Goal: Check status: Check status

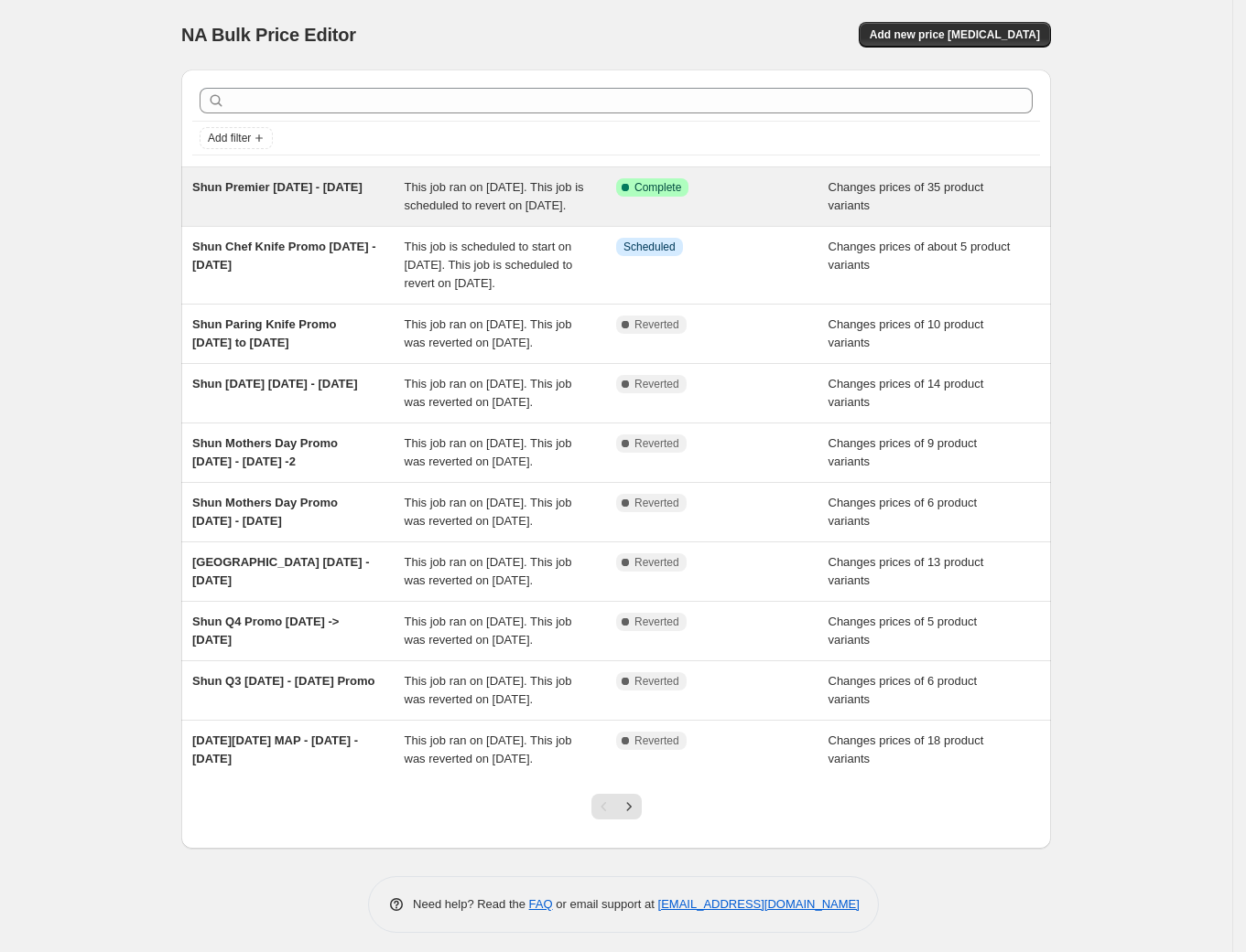
click at [337, 187] on span "Shun Premier [DATE] - [DATE]" at bounding box center [278, 188] width 171 height 14
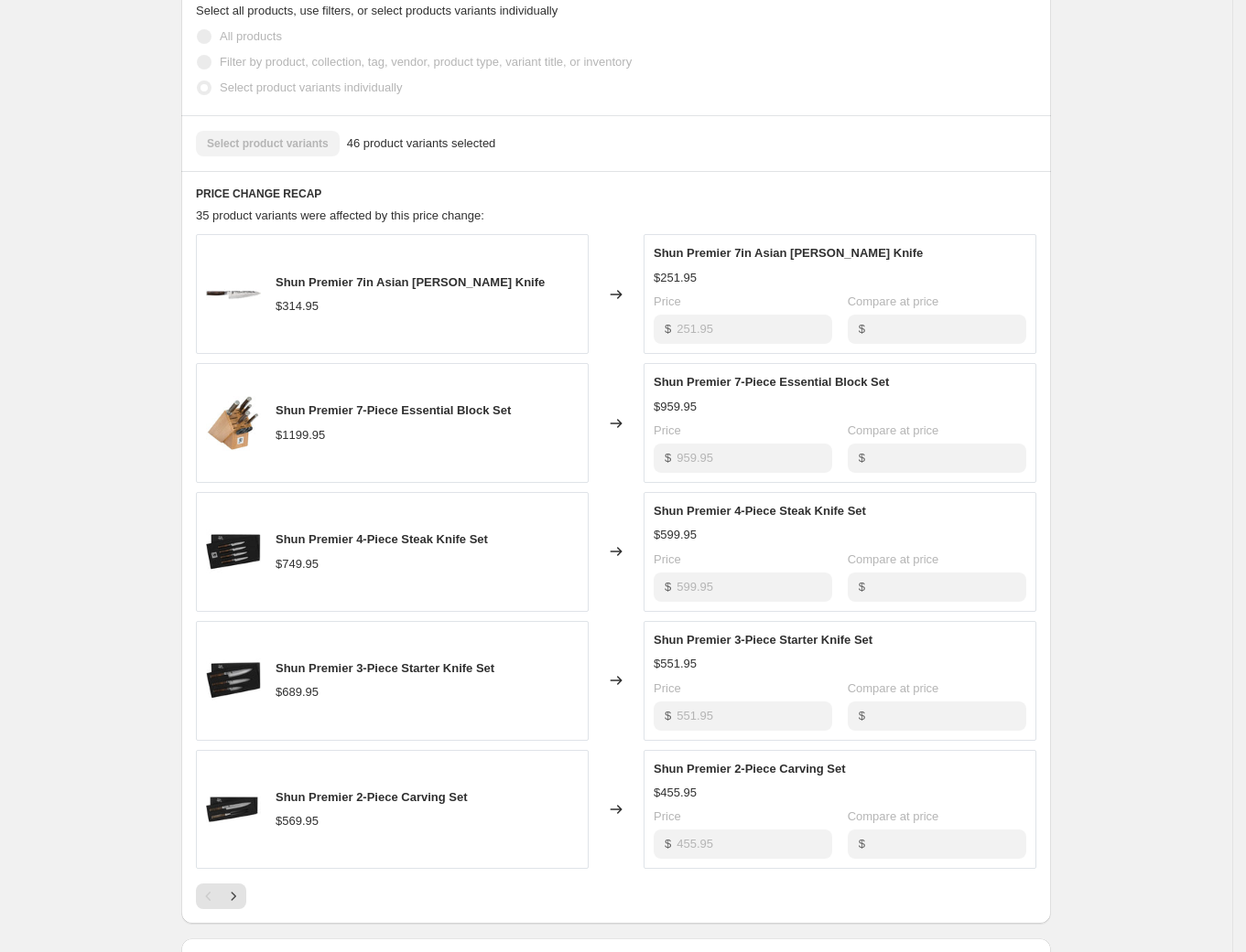
scroll to position [666, 0]
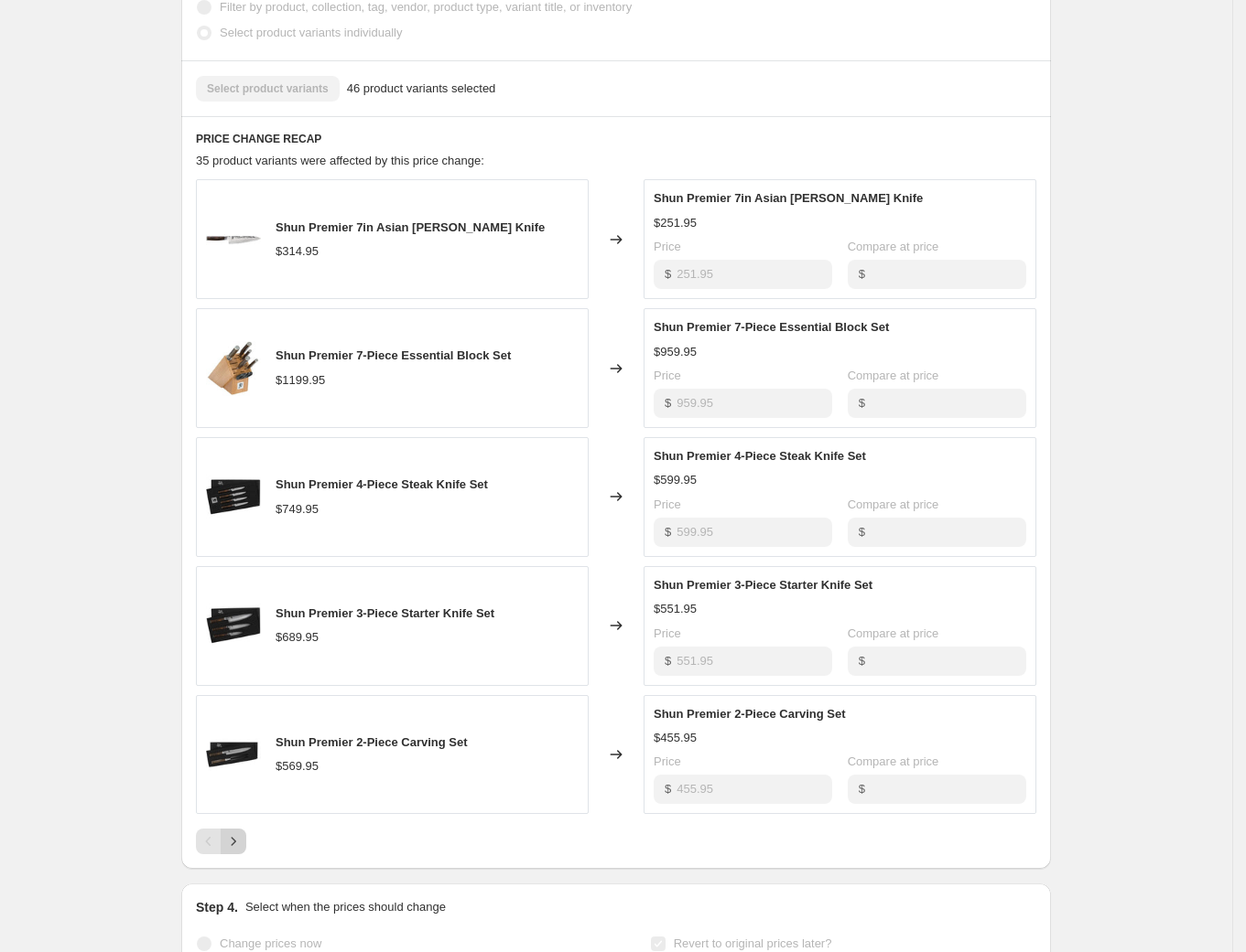
click at [237, 851] on icon "Next" at bounding box center [234, 841] width 18 height 18
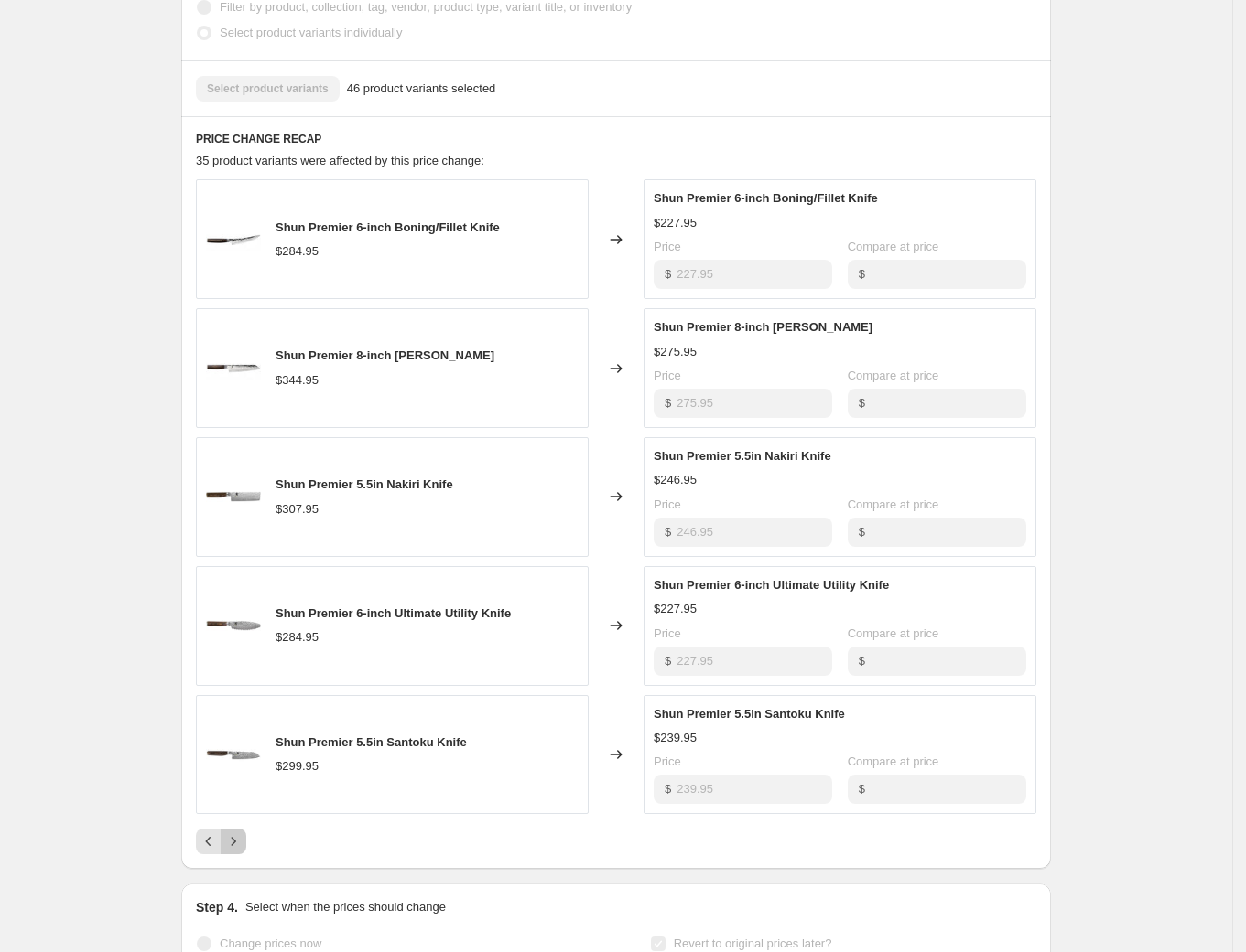
click at [237, 851] on icon "Next" at bounding box center [234, 841] width 18 height 18
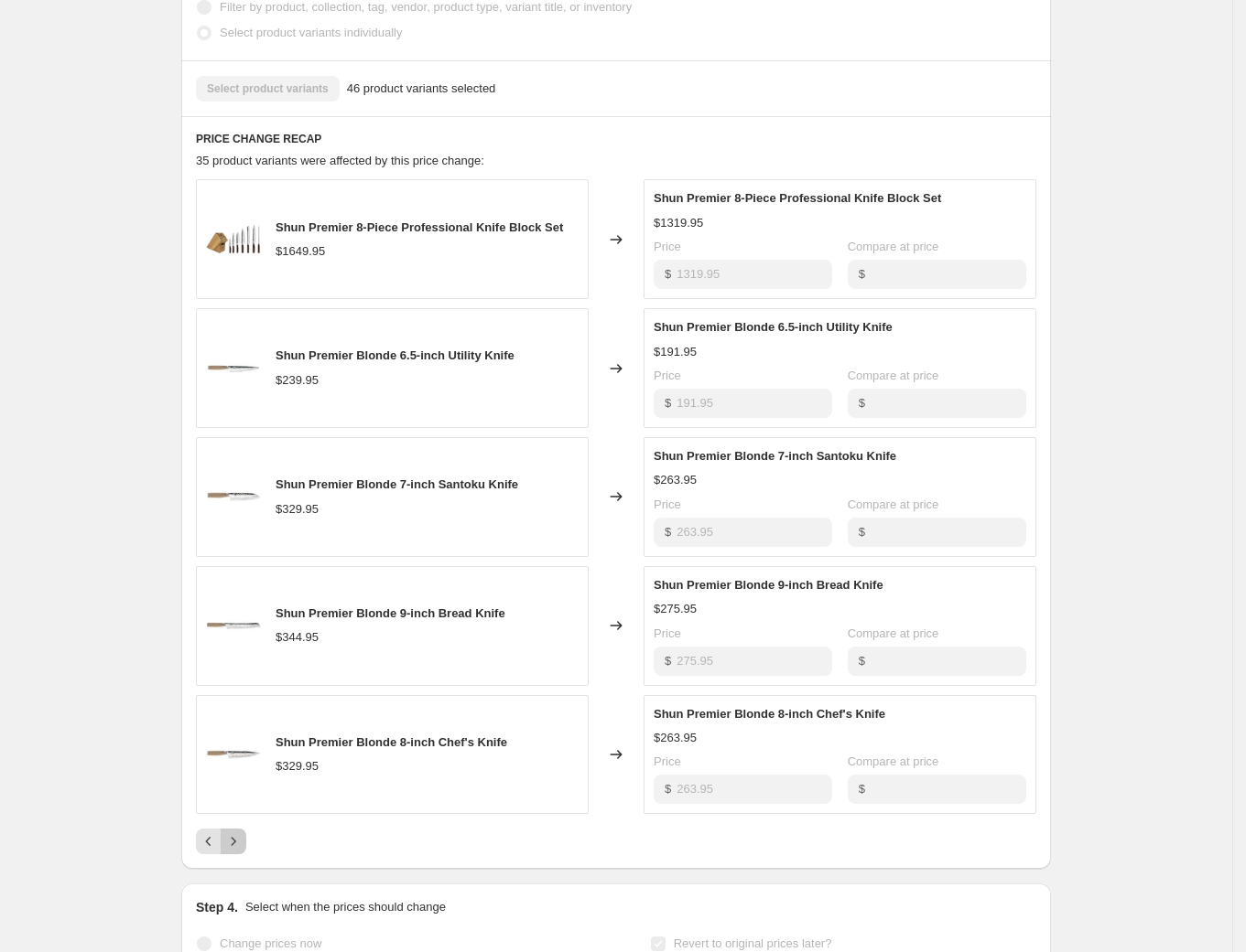
click at [237, 851] on icon "Next" at bounding box center [234, 841] width 18 height 18
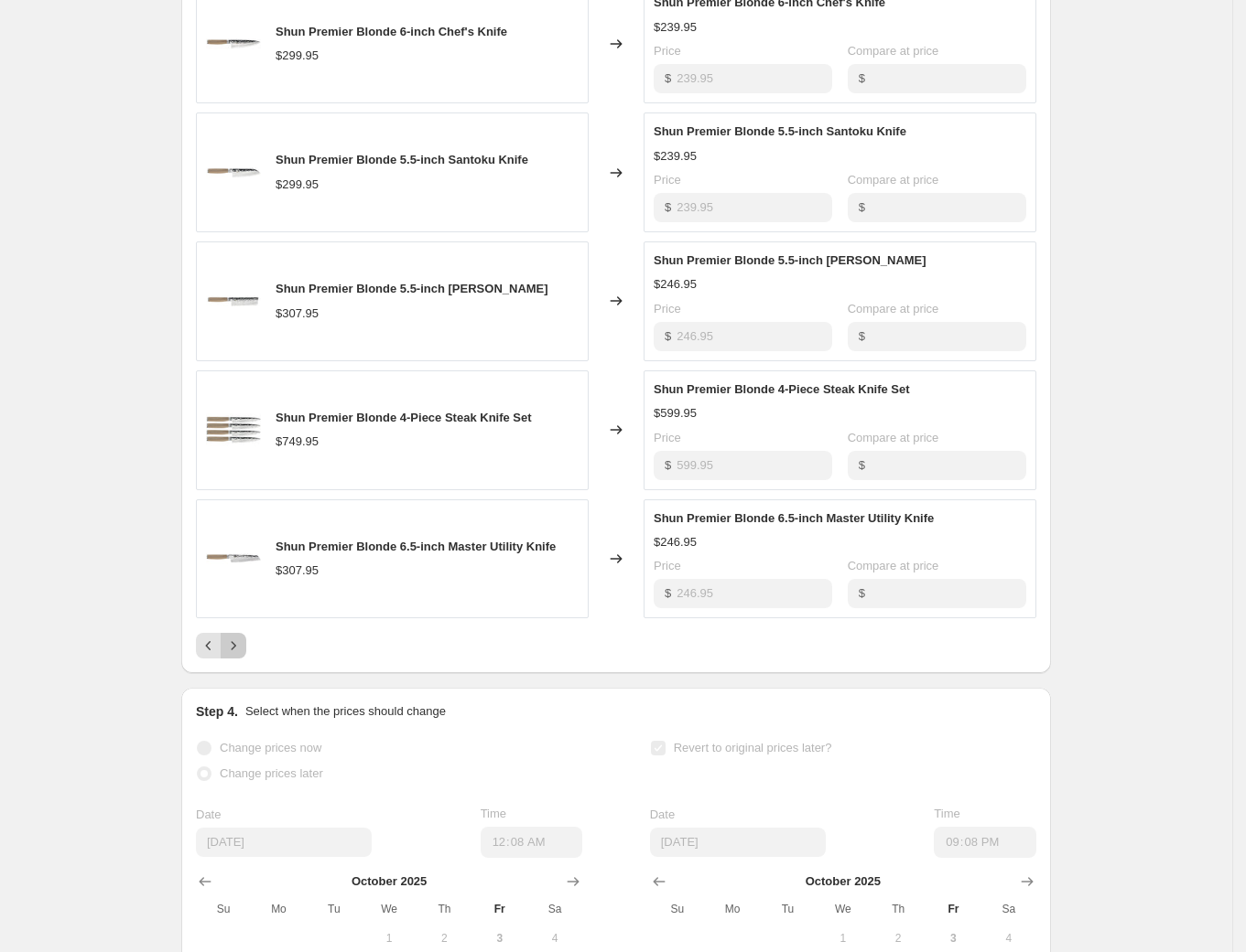
click at [243, 655] on icon "Next" at bounding box center [234, 646] width 18 height 18
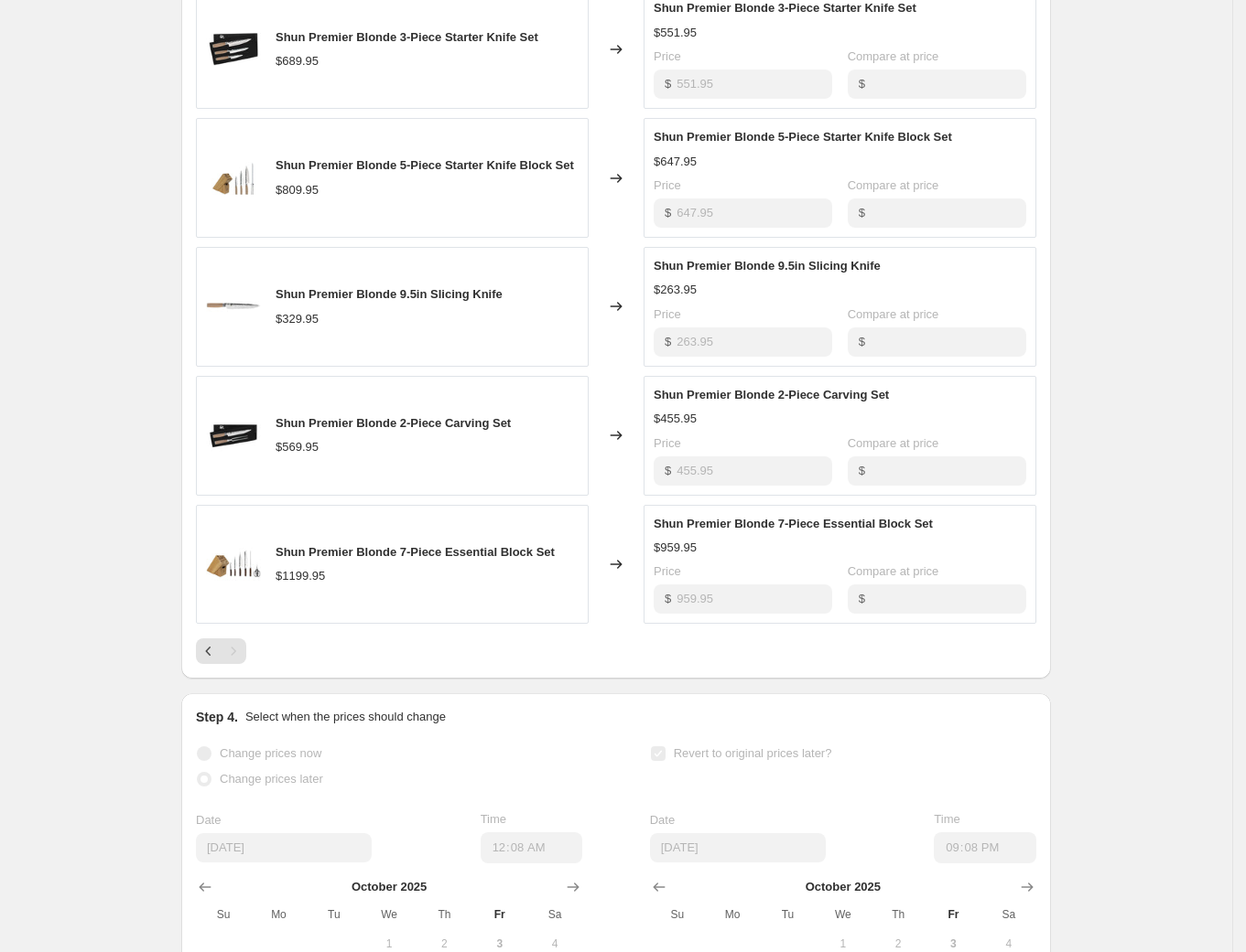
scroll to position [0, 0]
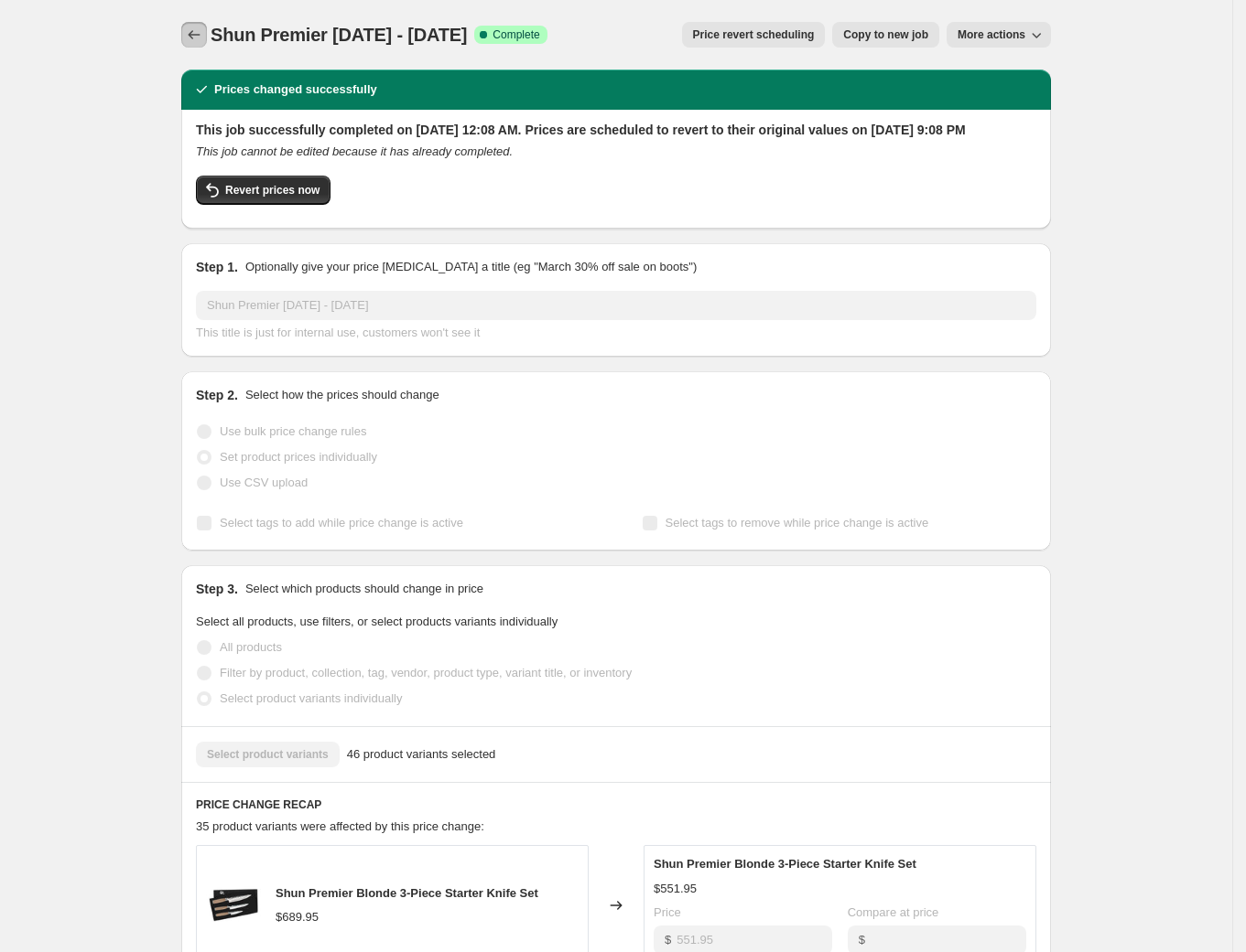
click at [204, 30] on icon "Price change jobs" at bounding box center [194, 35] width 18 height 18
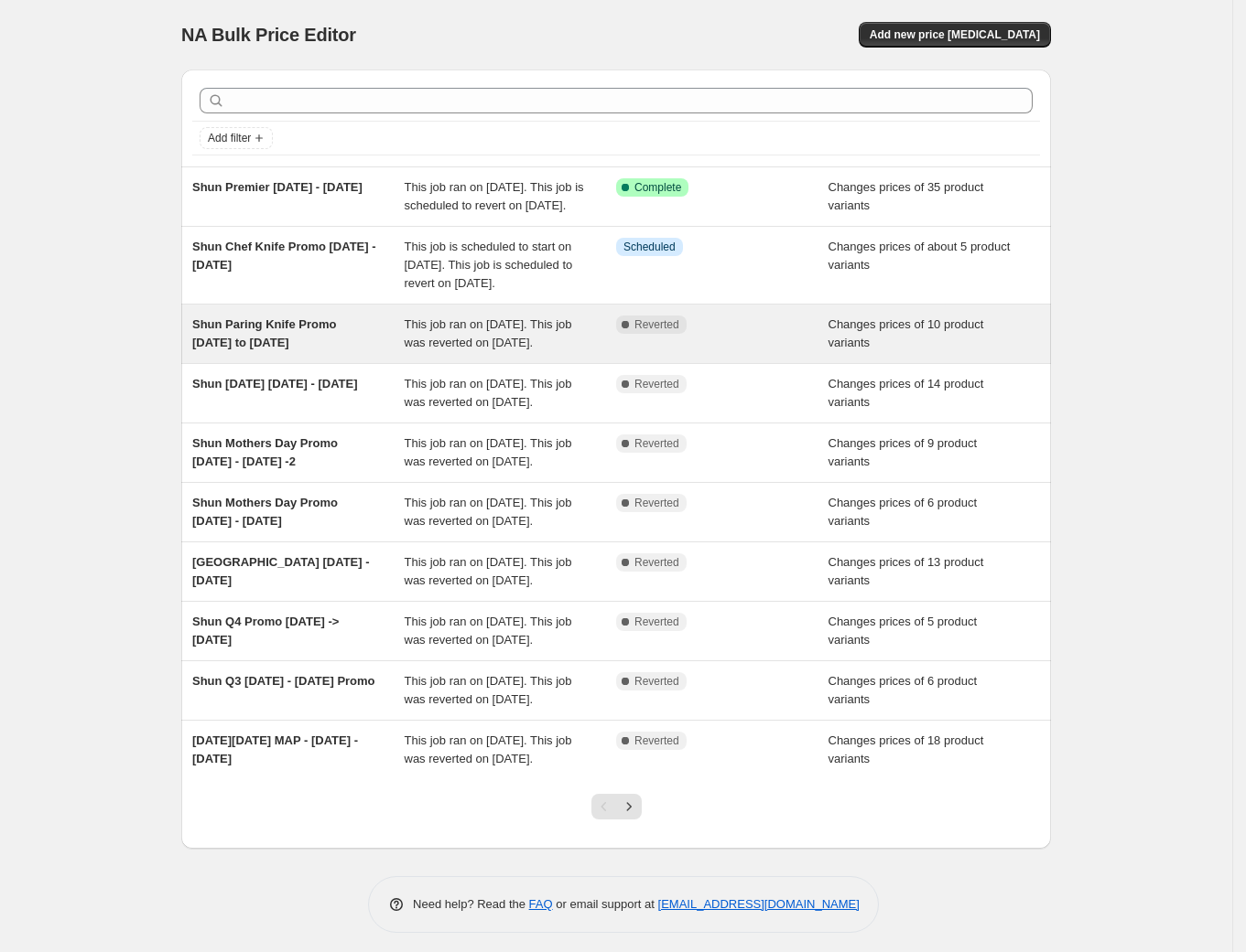
click at [290, 349] on span "Shun Paring Knife Promo [DATE] to [DATE]" at bounding box center [265, 333] width 144 height 32
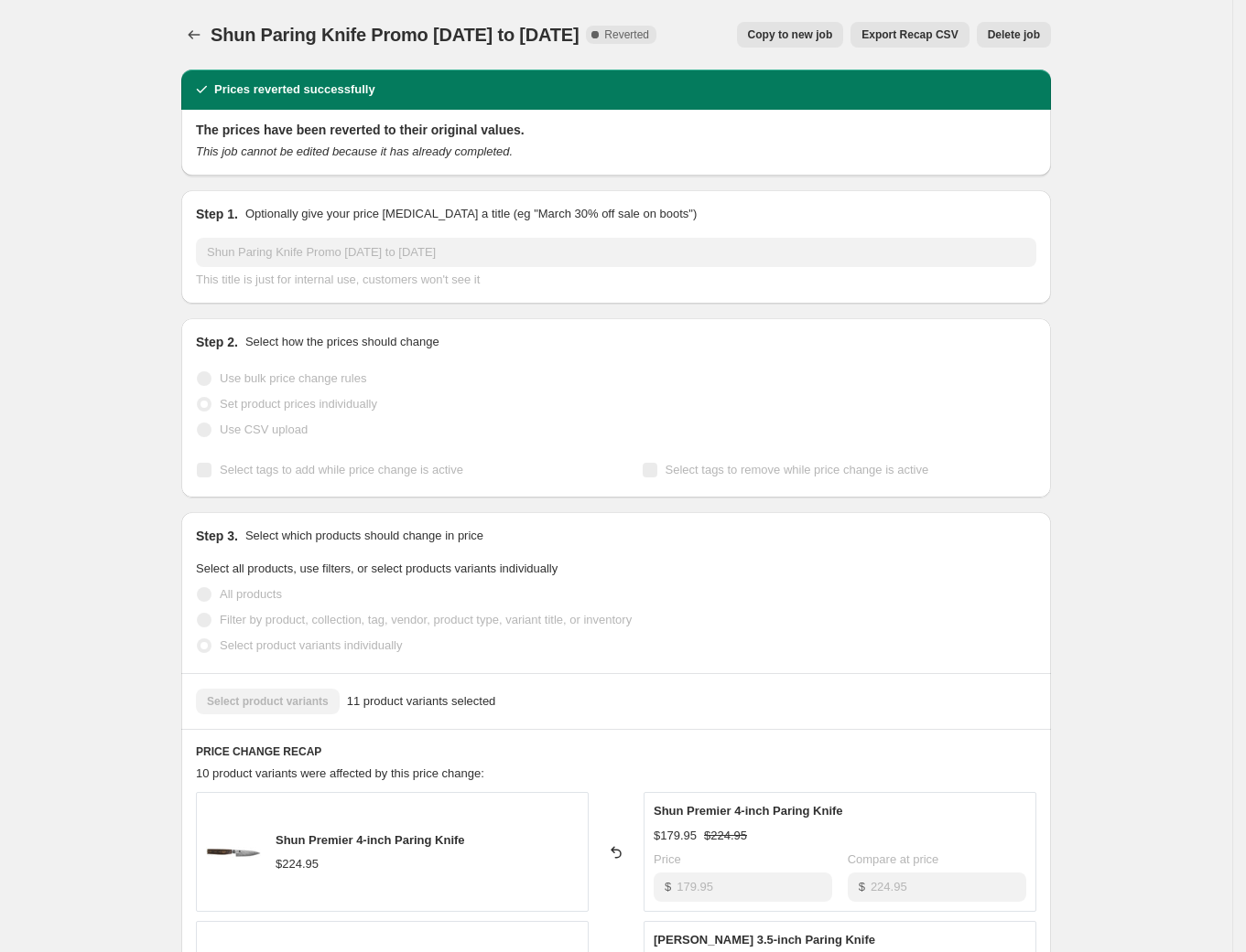
scroll to position [678, 0]
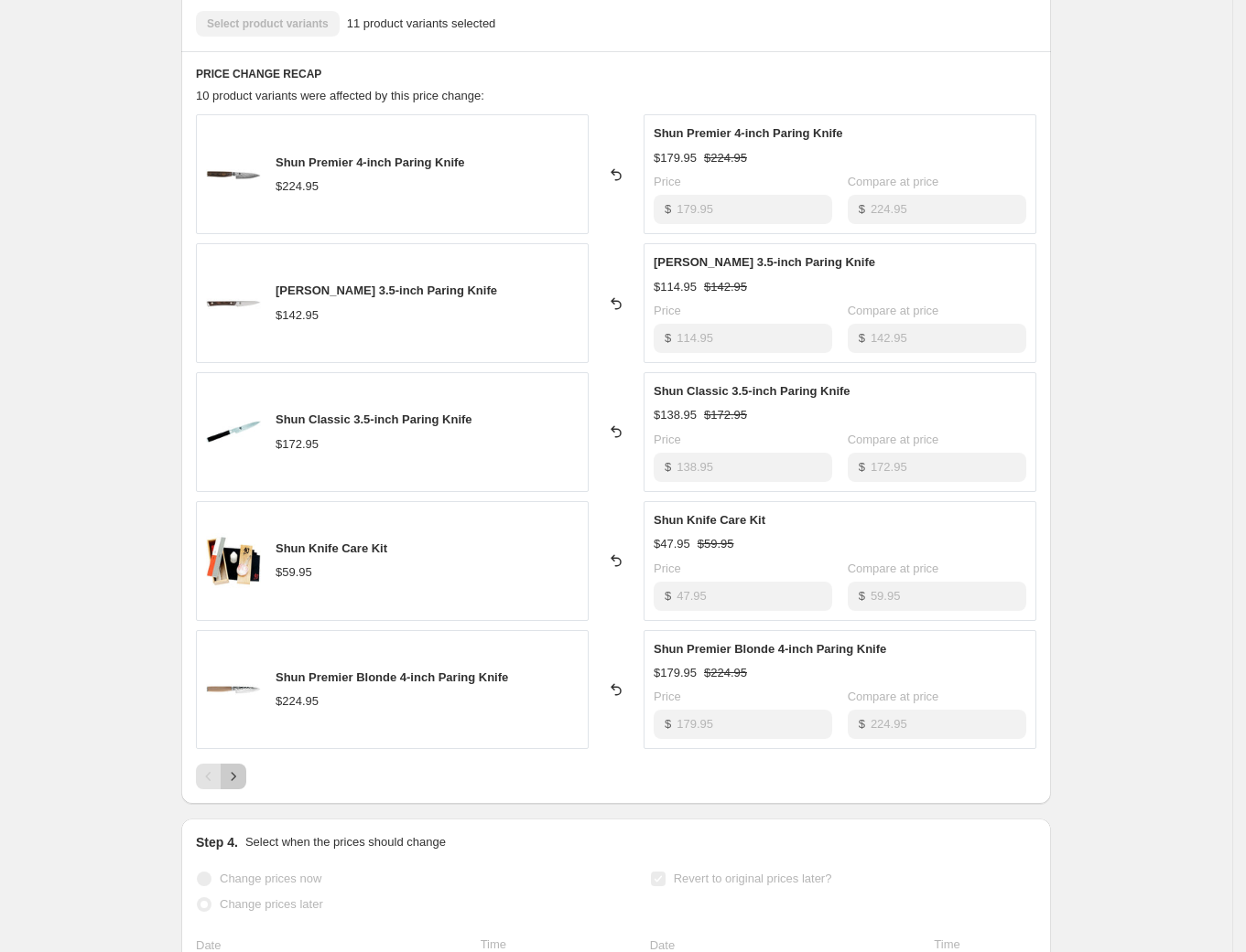
click at [241, 773] on icon "Next" at bounding box center [234, 776] width 18 height 18
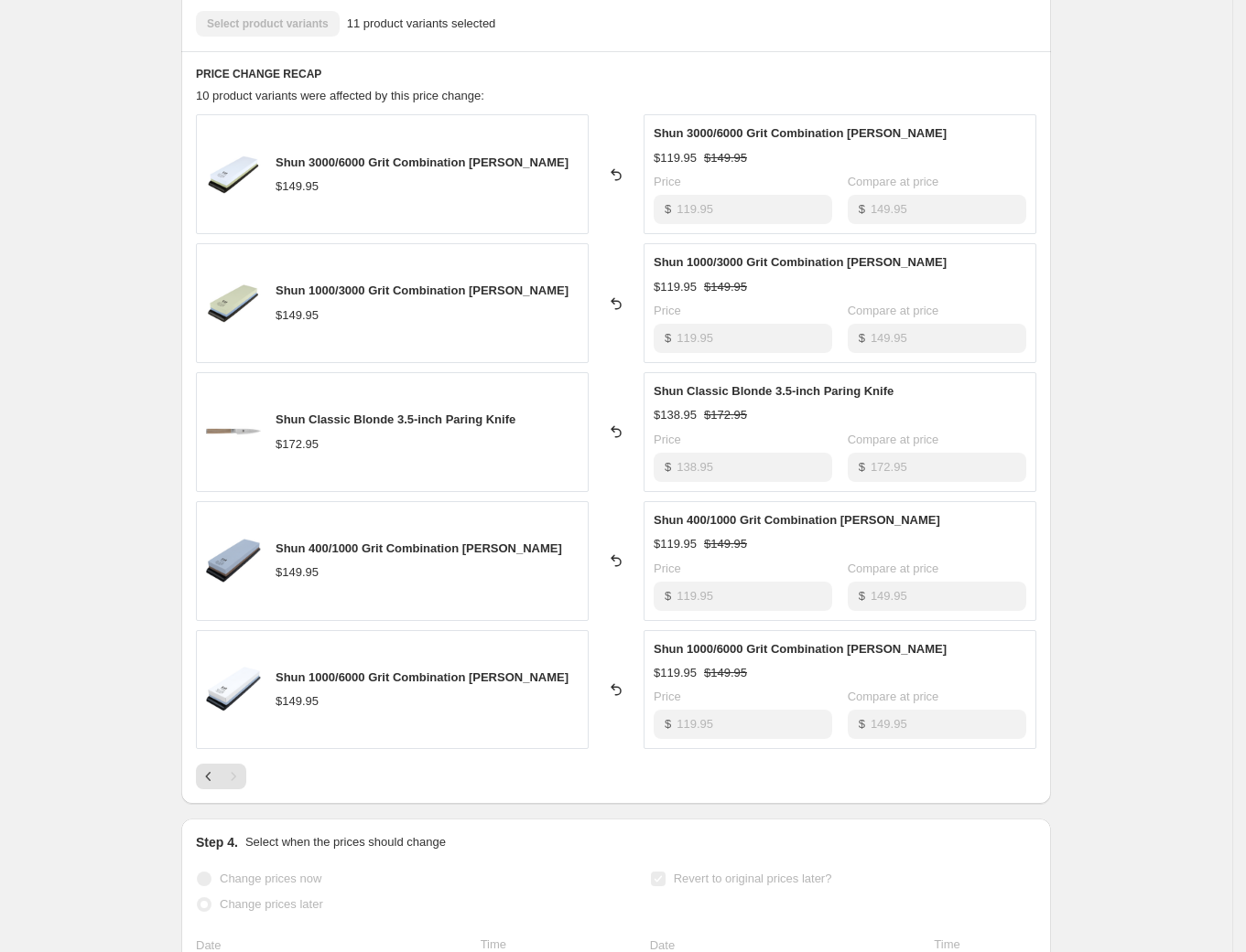
click at [237, 779] on div "Pagination" at bounding box center [234, 777] width 26 height 26
click at [210, 783] on icon "Previous" at bounding box center [209, 776] width 18 height 18
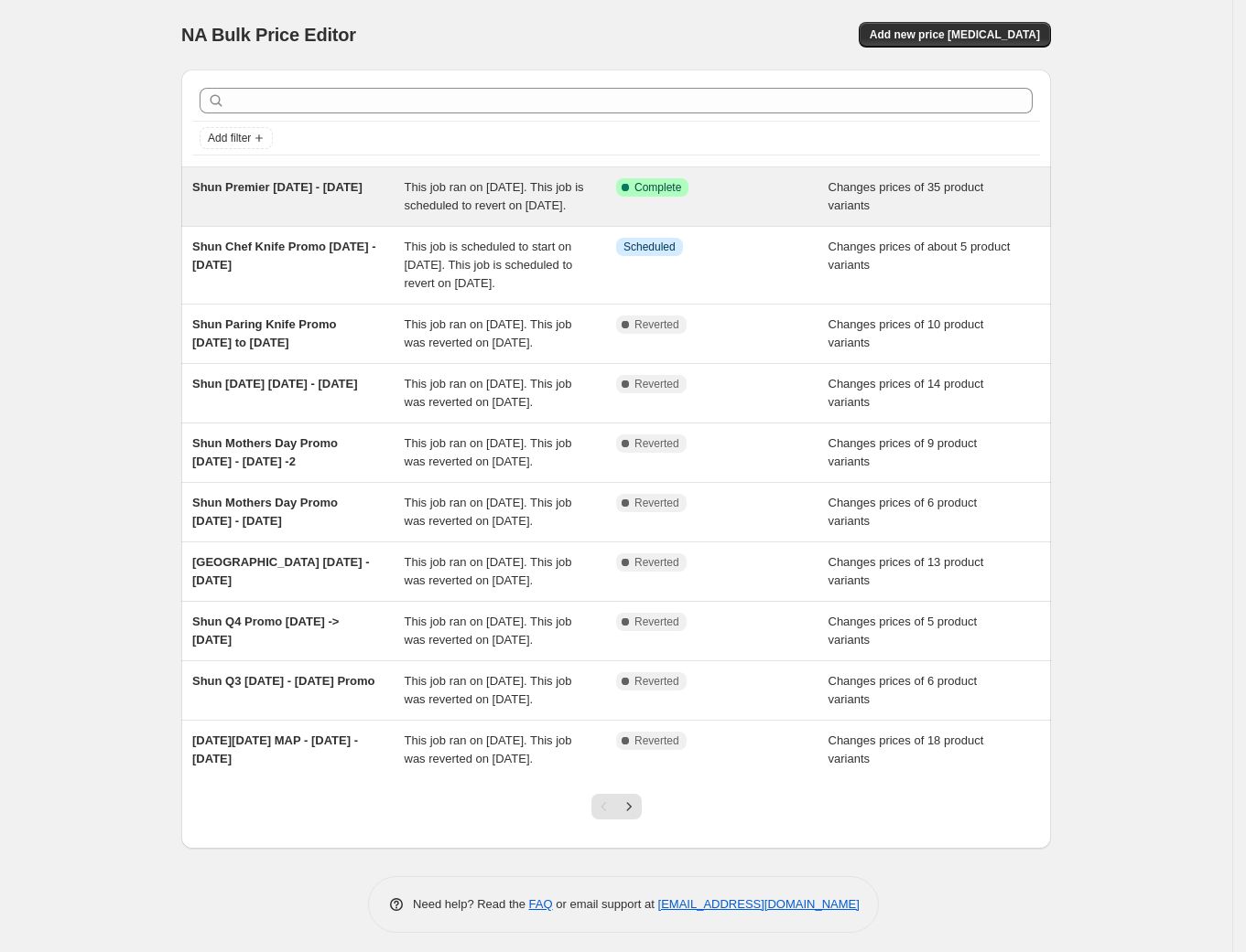
click at [374, 204] on div "Shun Premier [DATE] - [DATE]" at bounding box center [299, 197] width 213 height 37
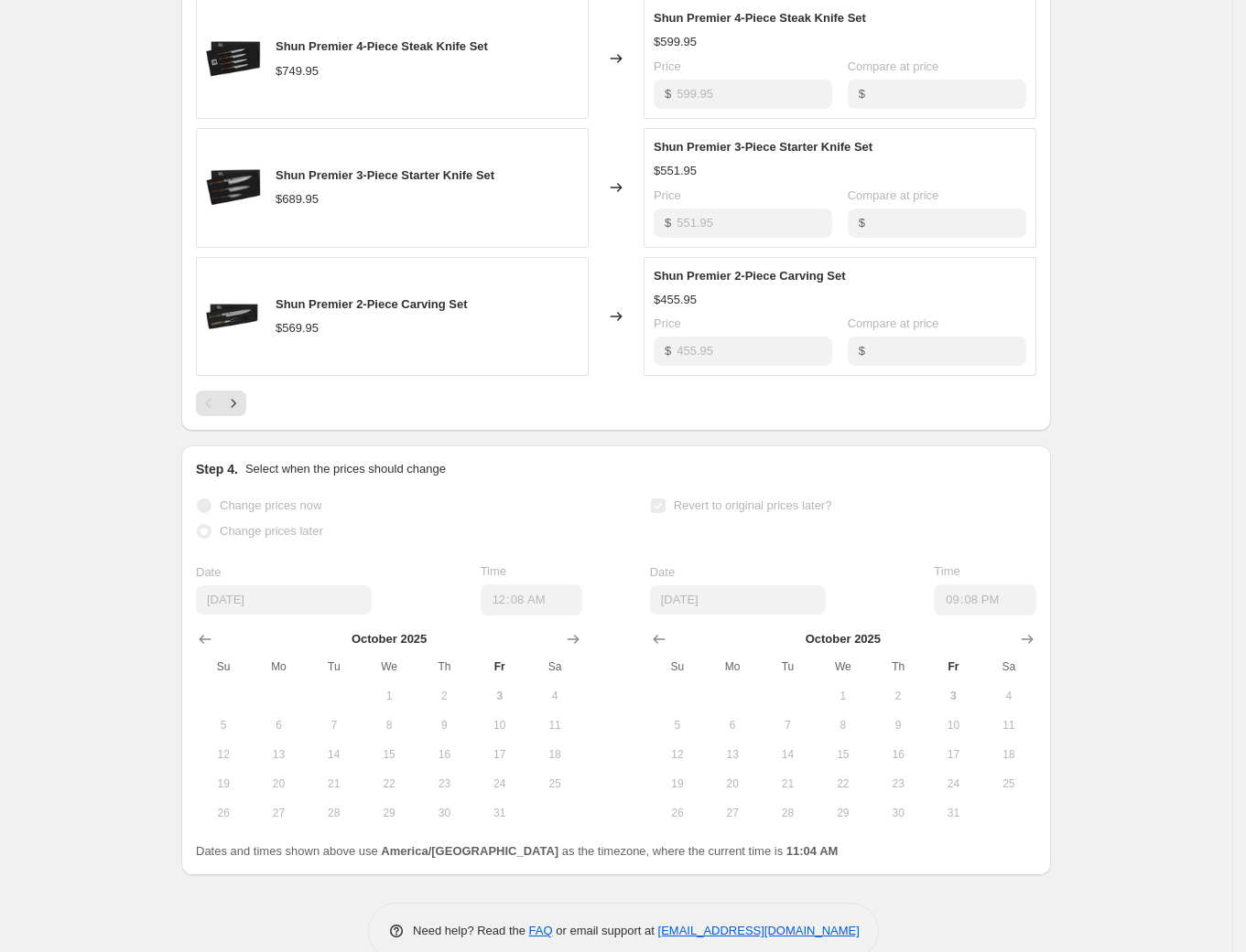
scroll to position [1160, 0]
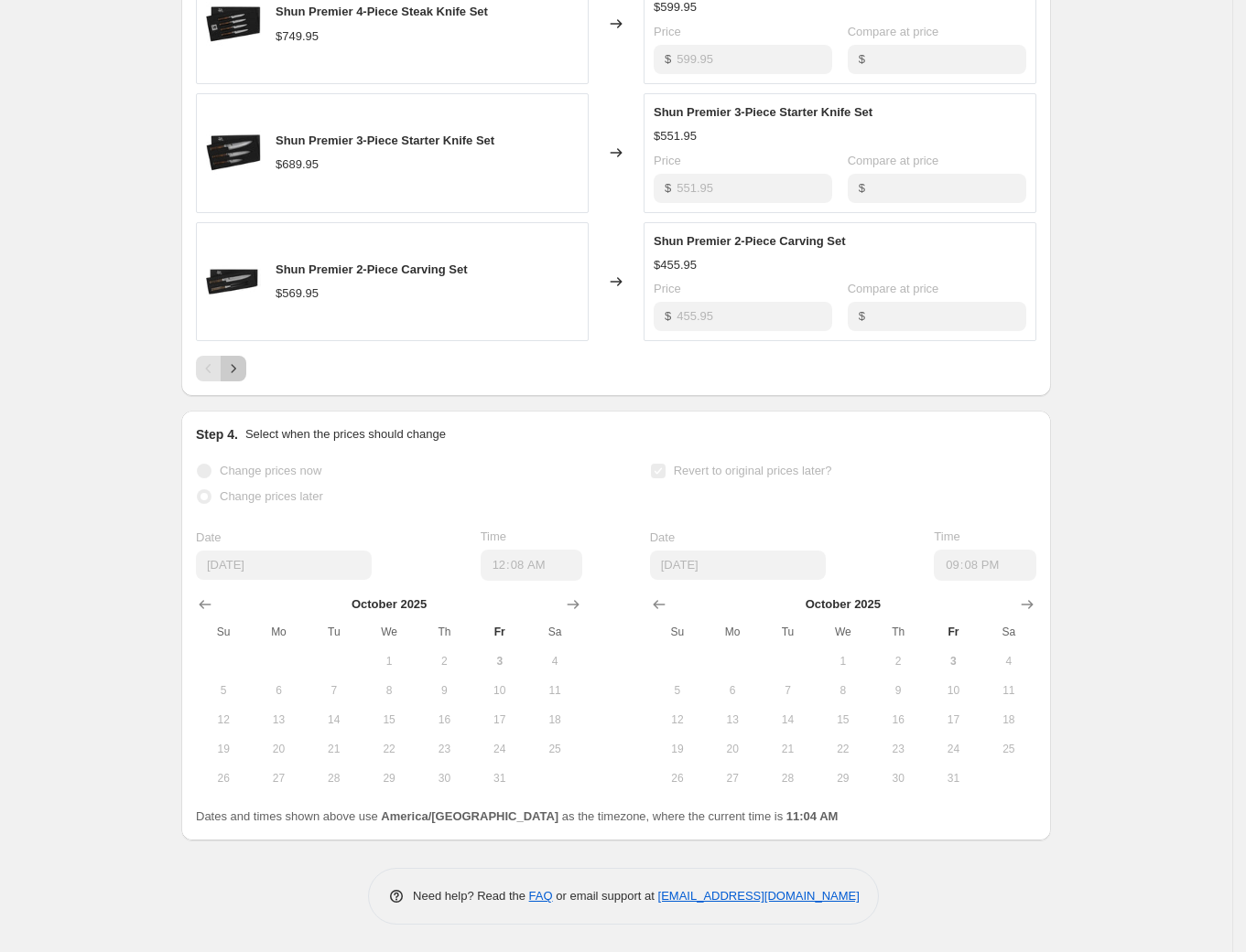
click at [243, 370] on icon "Next" at bounding box center [234, 368] width 18 height 18
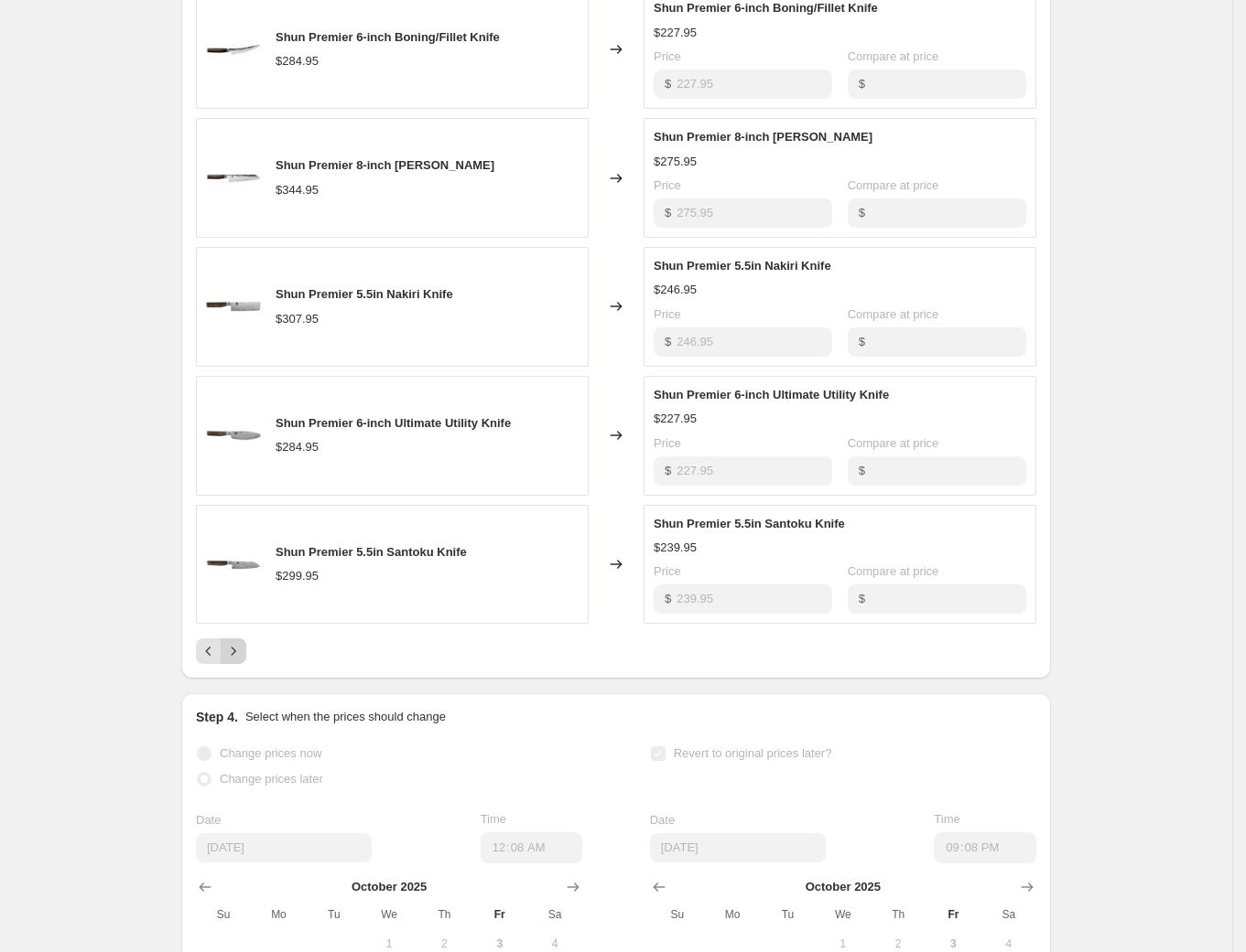
scroll to position [727, 0]
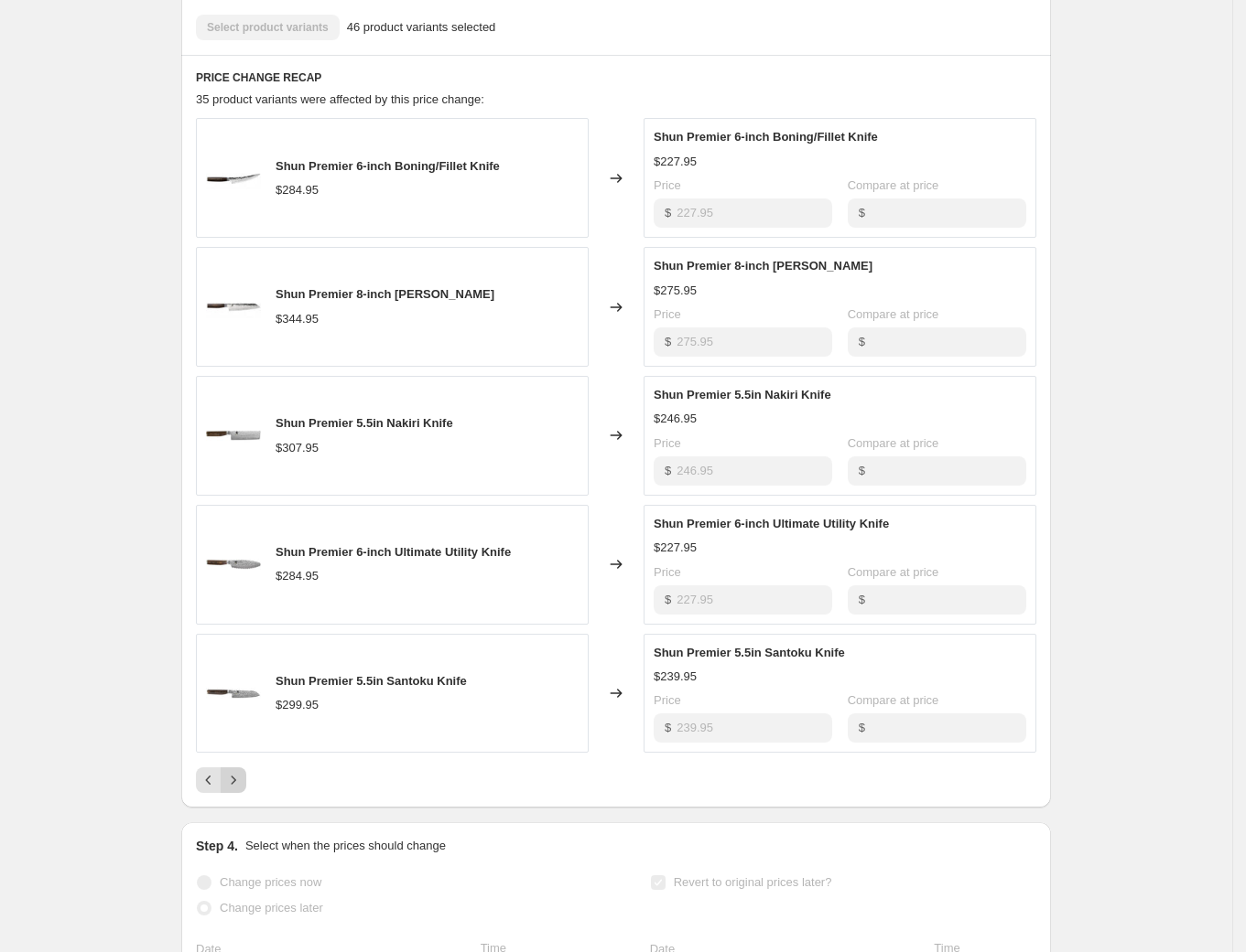
click at [243, 789] on icon "Next" at bounding box center [234, 780] width 18 height 18
click at [218, 789] on icon "Previous" at bounding box center [209, 780] width 18 height 18
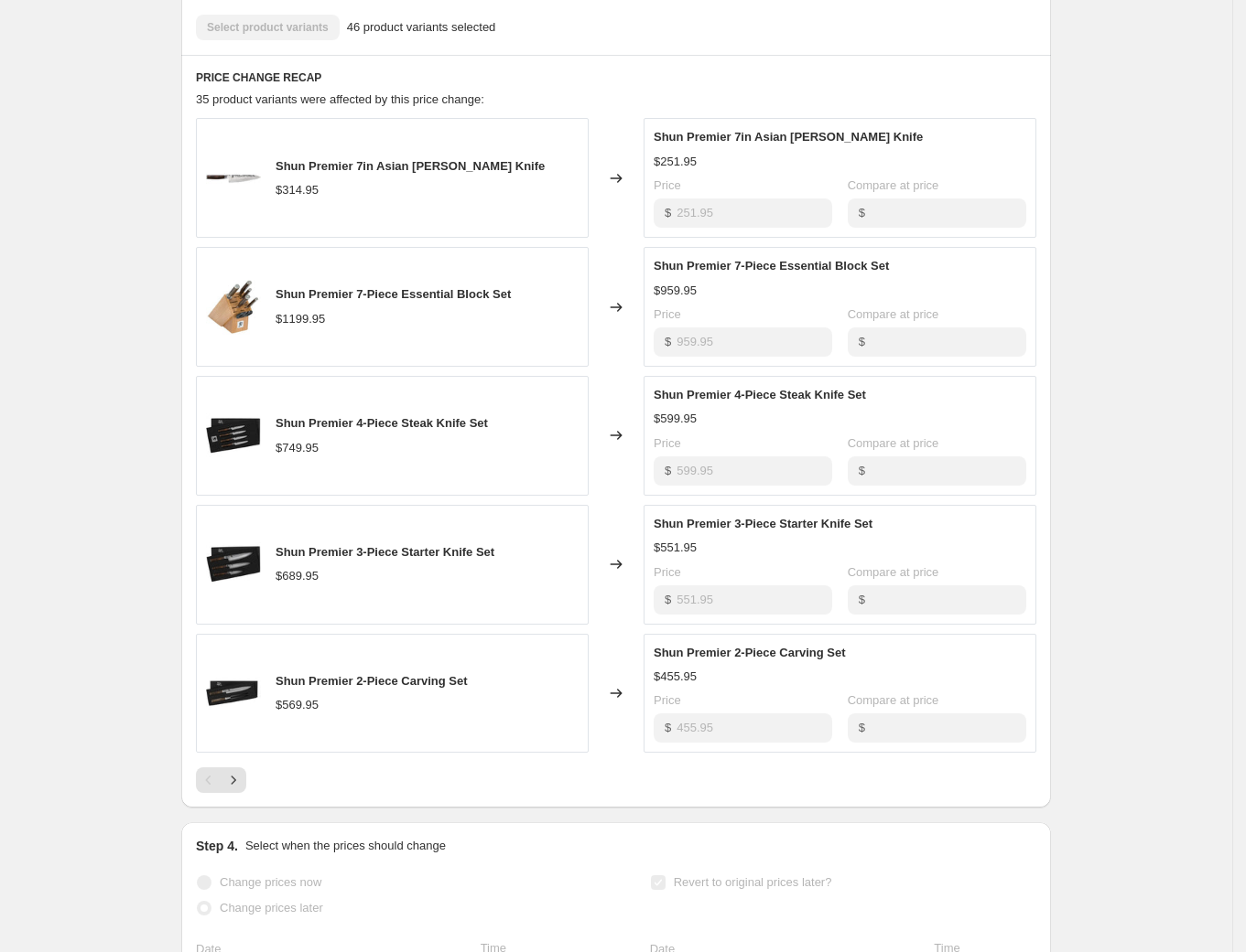
scroll to position [755, 0]
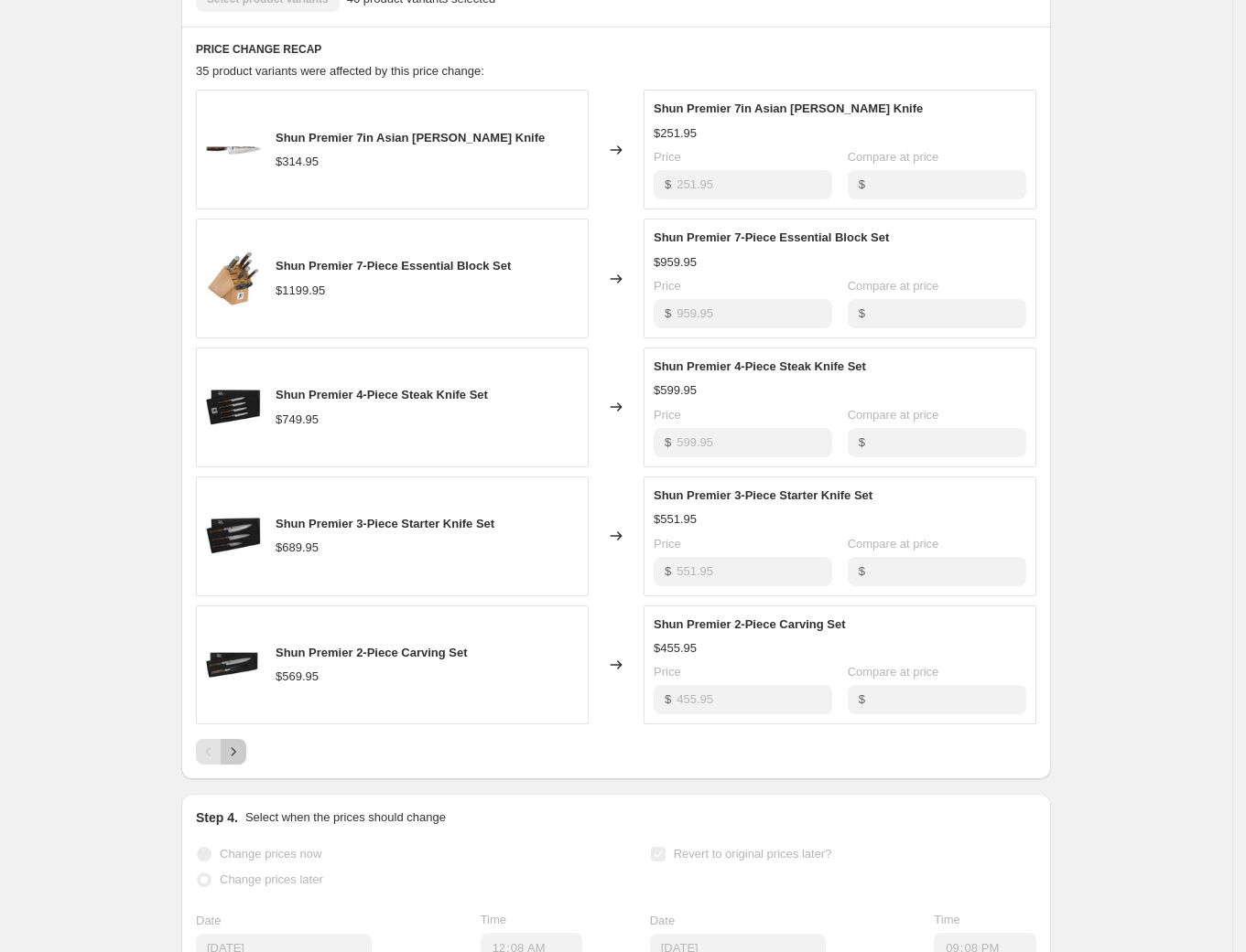
click at [237, 761] on icon "Next" at bounding box center [234, 751] width 18 height 18
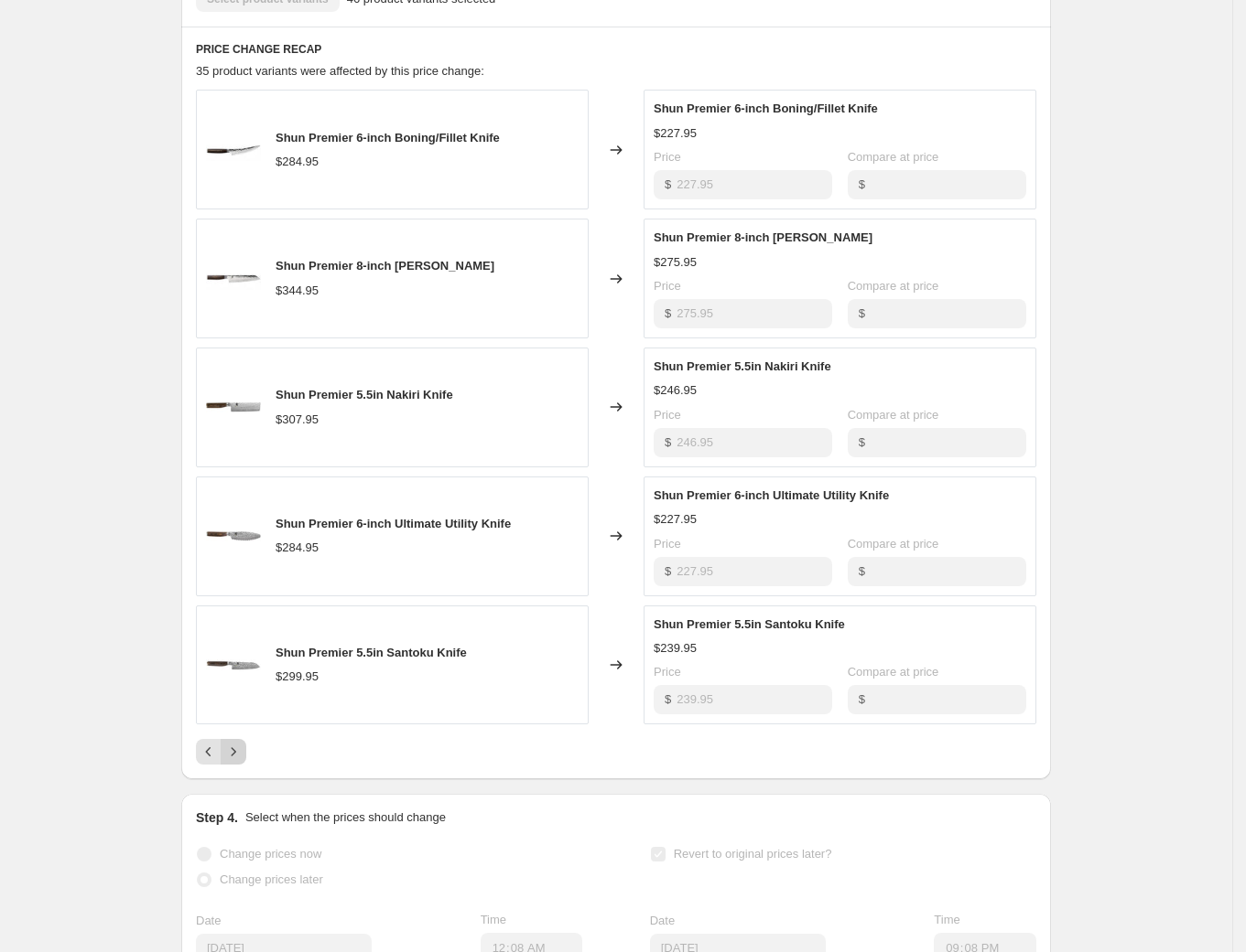
click at [237, 761] on icon "Next" at bounding box center [234, 751] width 18 height 18
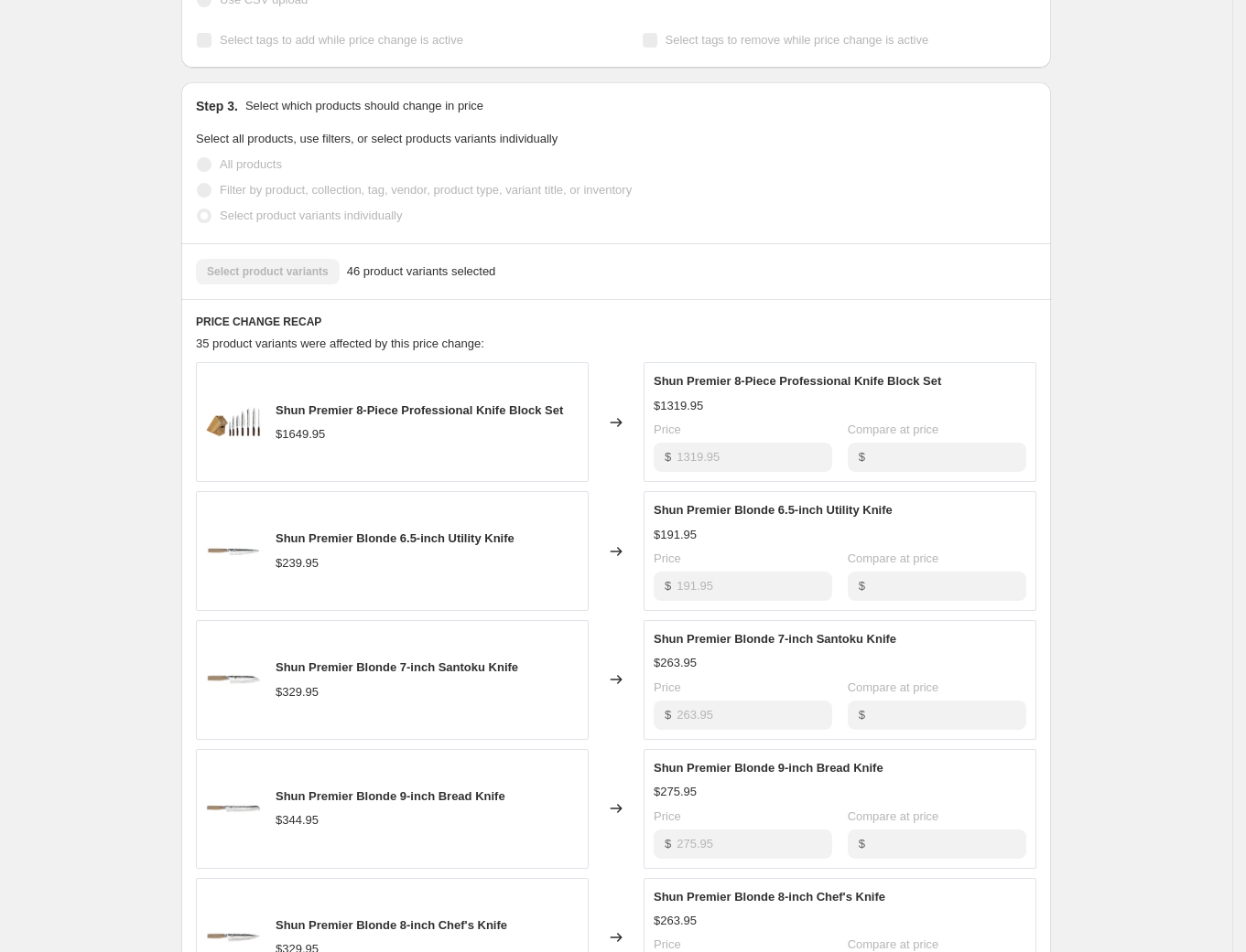
scroll to position [782, 0]
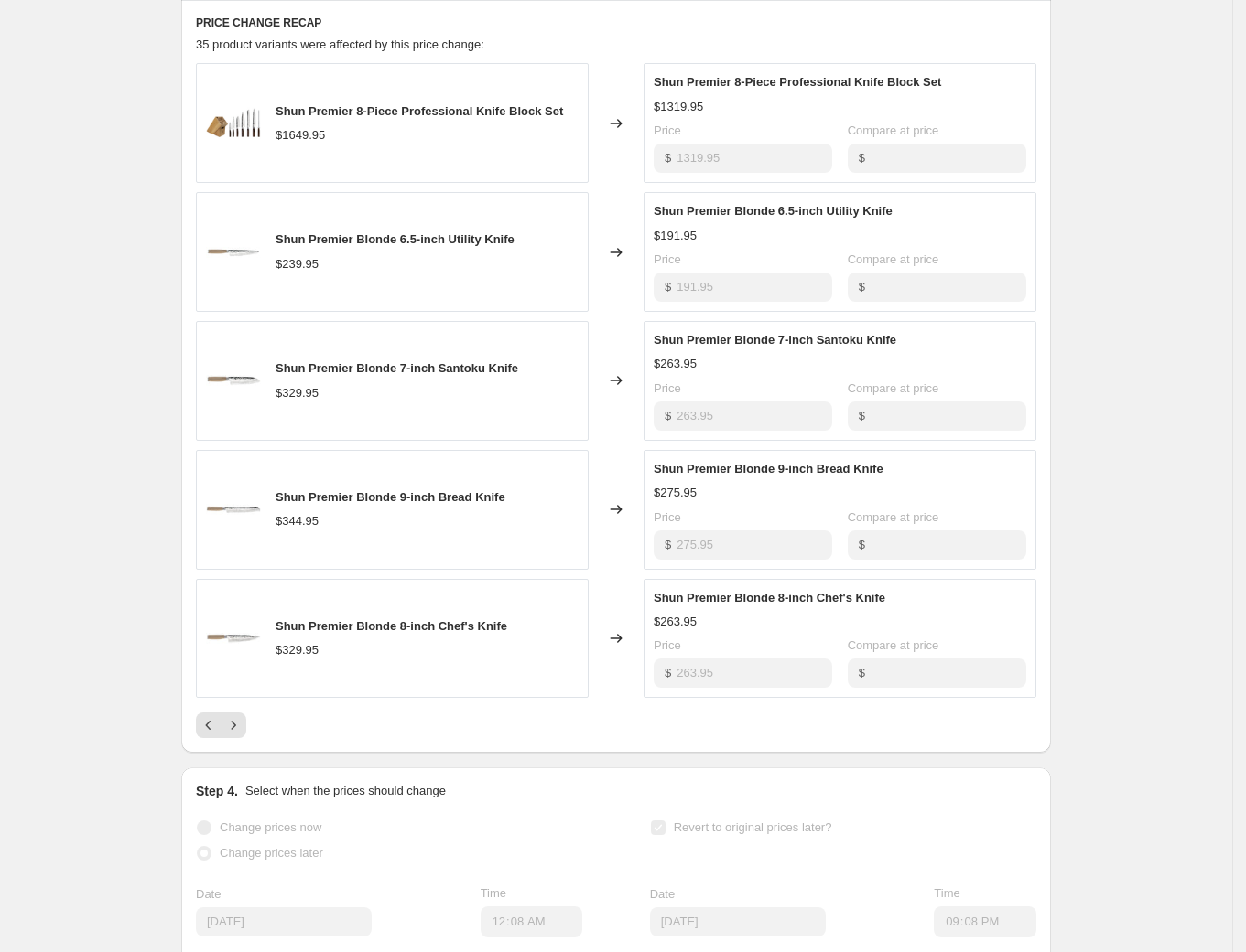
click at [248, 753] on div "PRICE CHANGE RECAP 35 product variants were affected by this price change: Shun…" at bounding box center [616, 376] width 870 height 753
click at [243, 734] on icon "Next" at bounding box center [234, 725] width 18 height 18
click at [145, 150] on div "Shun Premier [DATE] - [DATE]. This page is ready Shun Premier [DATE] - [DATE] S…" at bounding box center [616, 263] width 1232 height 2092
click at [26, 259] on div "Shun Premier [DATE] - [DATE]. This page is ready Shun Premier [DATE] - [DATE] S…" at bounding box center [616, 263] width 1232 height 2092
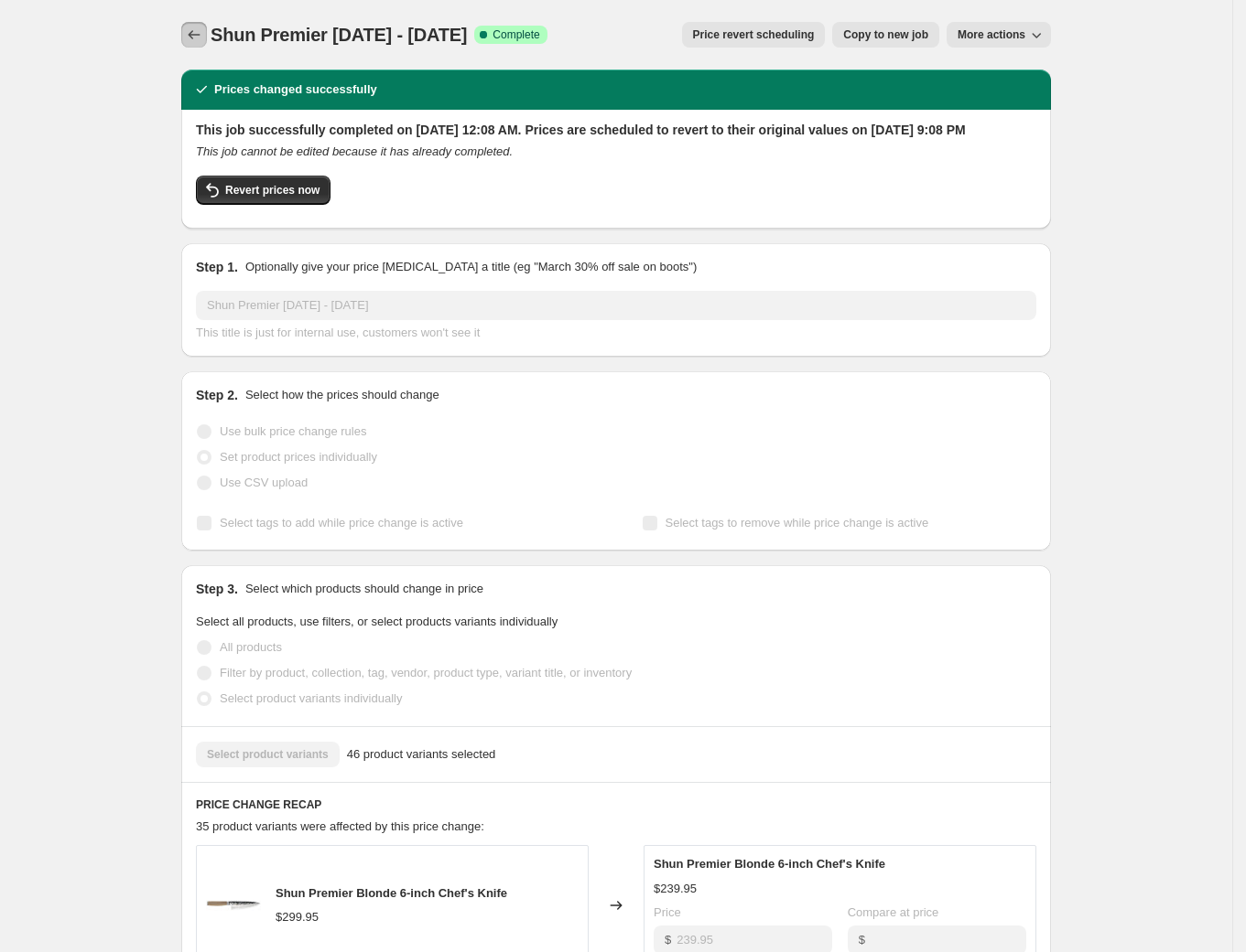
click at [196, 30] on icon "Price change jobs" at bounding box center [194, 35] width 18 height 18
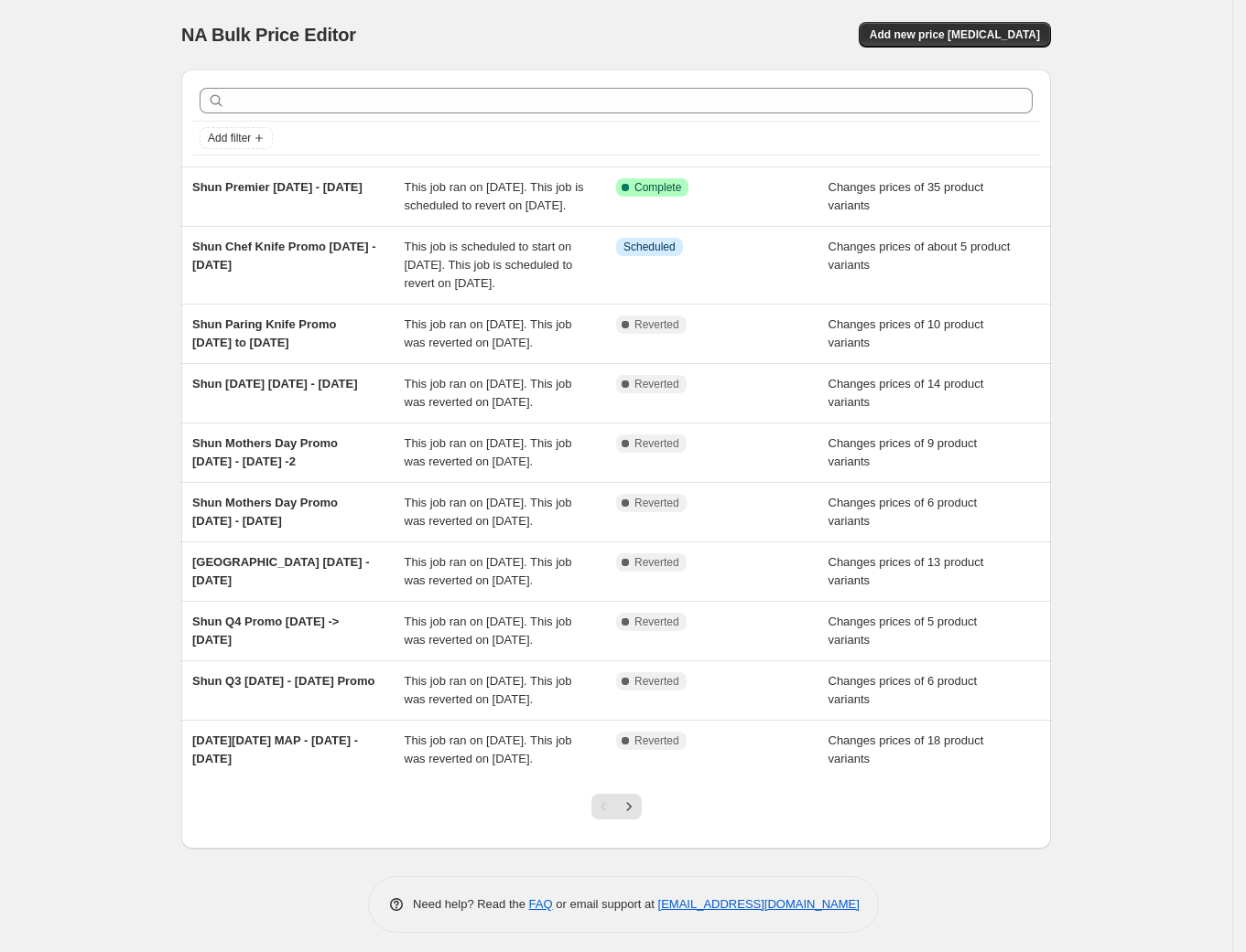
click at [196, 30] on span "NA Bulk Price Editor" at bounding box center [269, 35] width 175 height 20
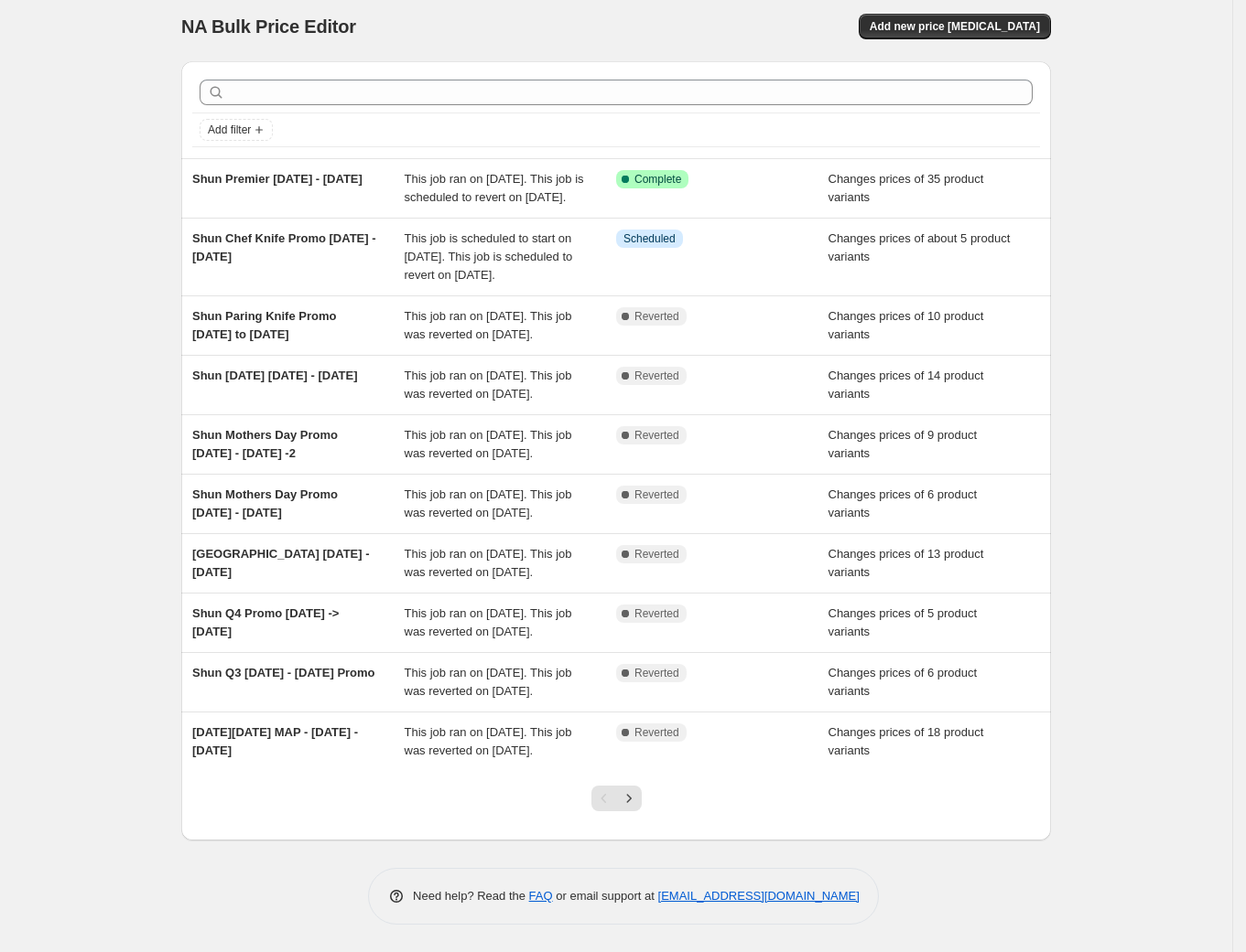
scroll to position [85, 0]
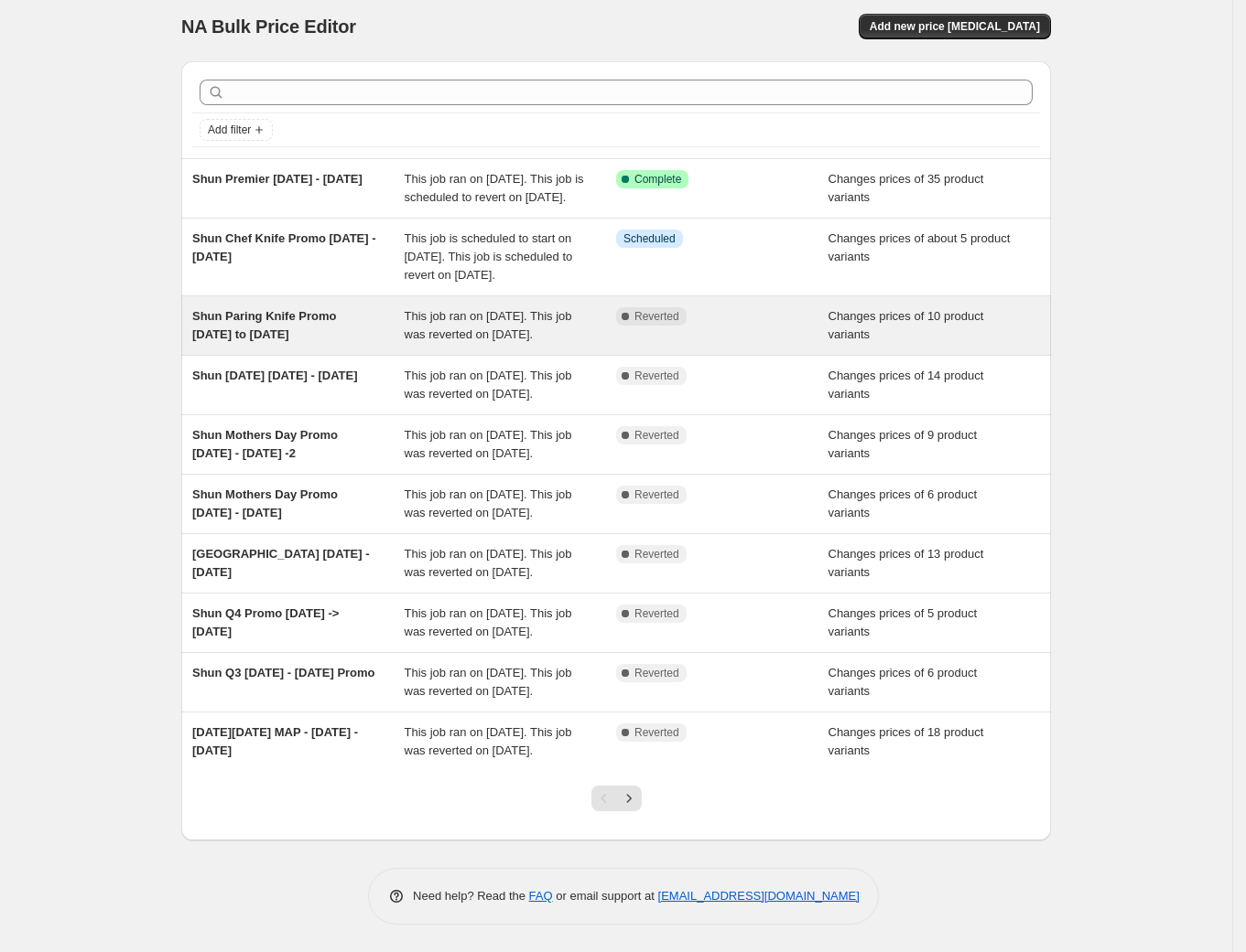
click at [323, 307] on div "Shun Paring Knife Promo [DATE] to [DATE]" at bounding box center [299, 325] width 213 height 37
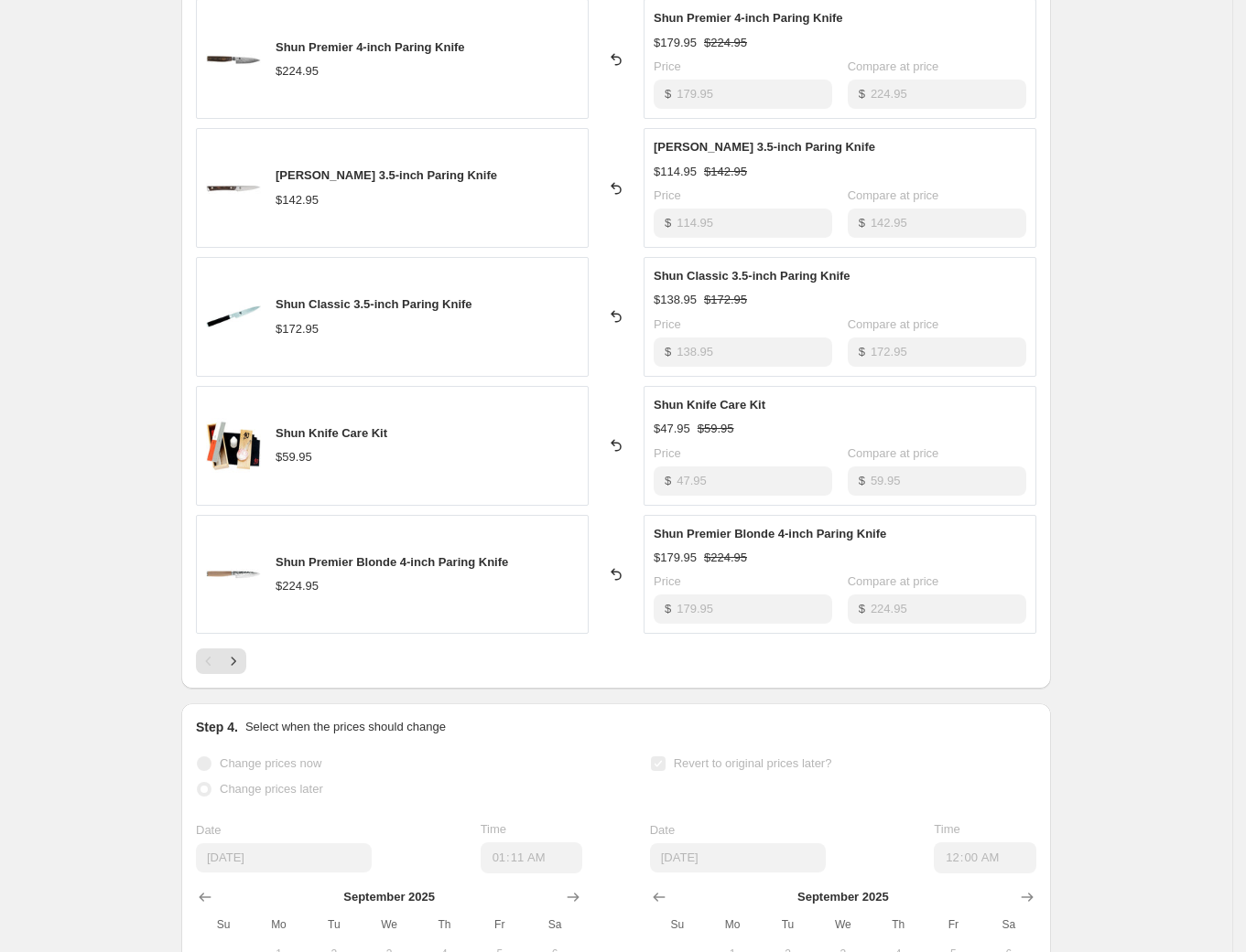
scroll to position [823, 0]
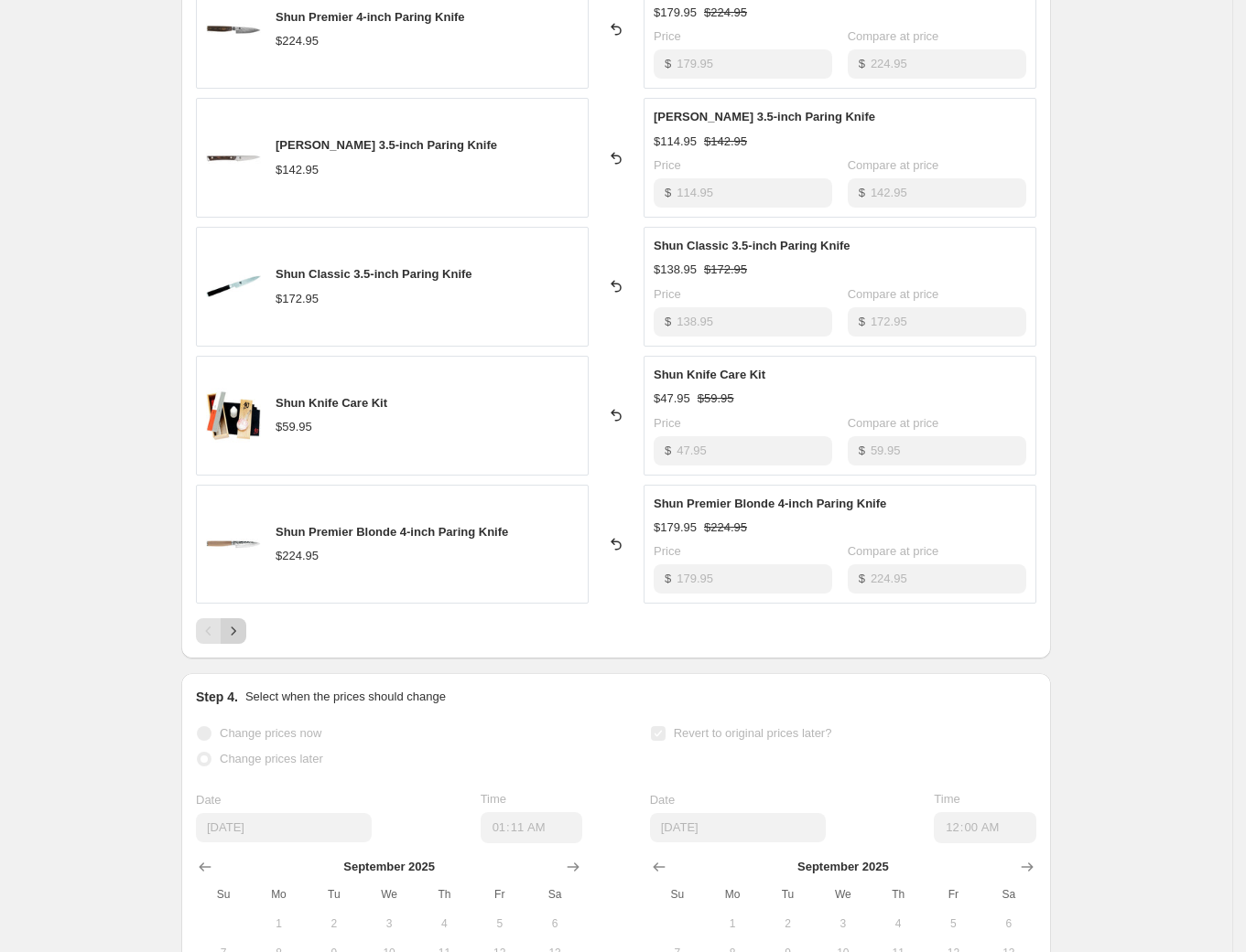
click at [237, 635] on icon "Next" at bounding box center [234, 632] width 5 height 8
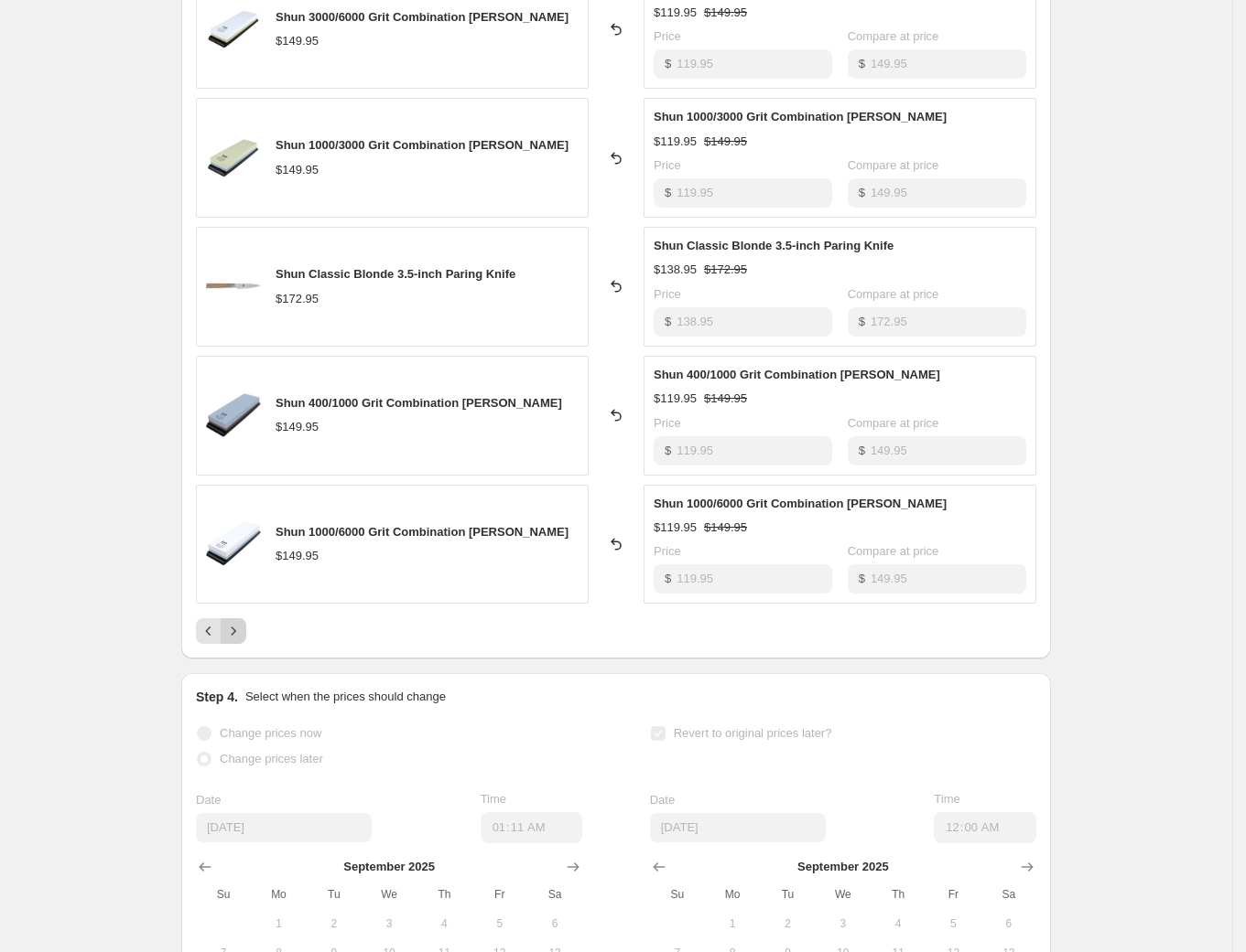
scroll to position [794, 0]
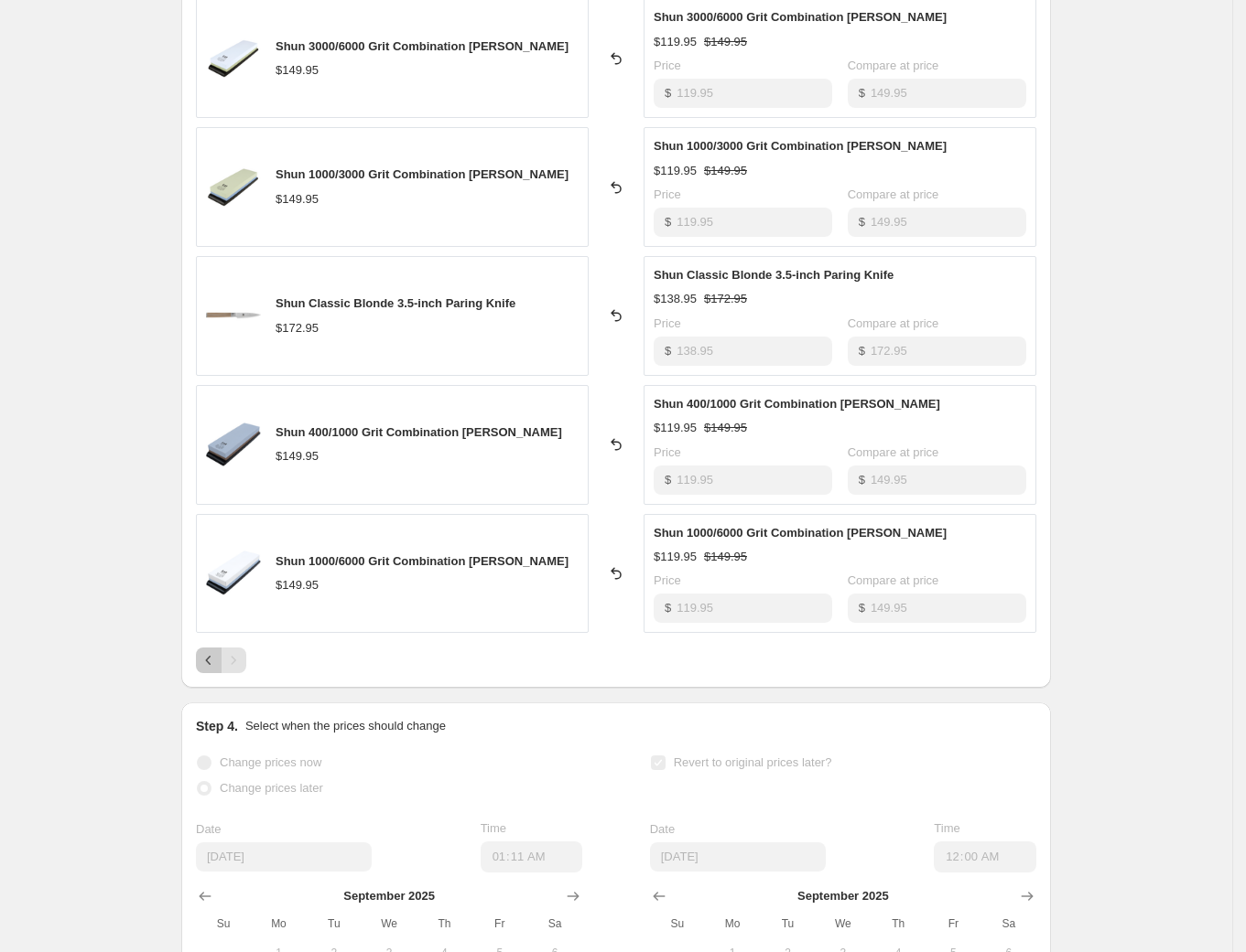
click at [215, 659] on icon "Previous" at bounding box center [209, 661] width 18 height 18
